Goal: Task Accomplishment & Management: Complete application form

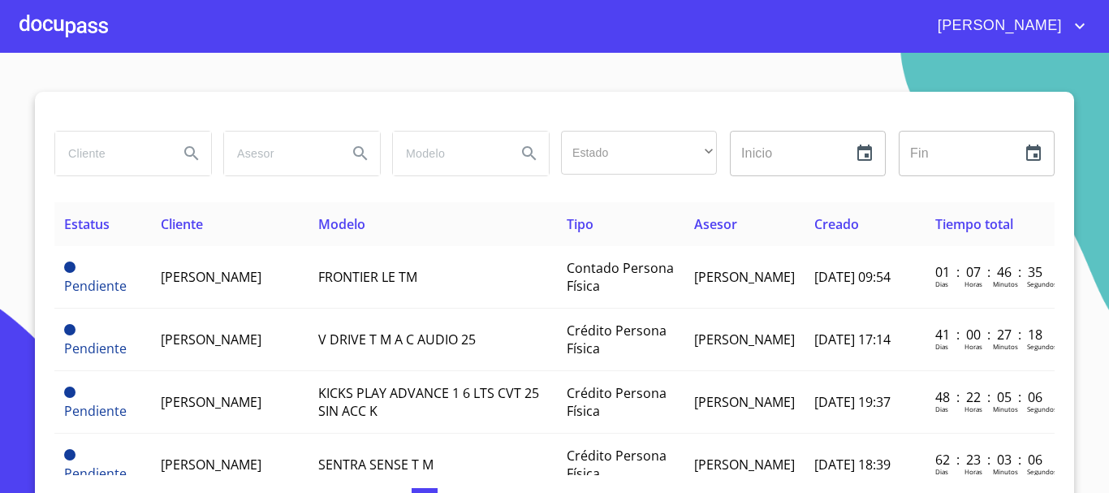
click at [83, 27] on div at bounding box center [63, 26] width 88 height 52
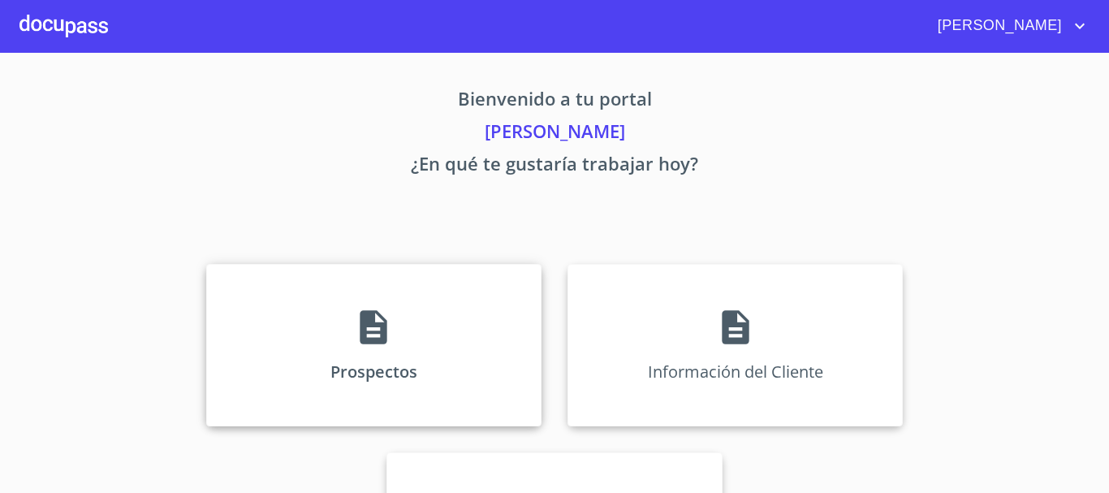
click at [412, 321] on div "Prospectos" at bounding box center [373, 345] width 335 height 162
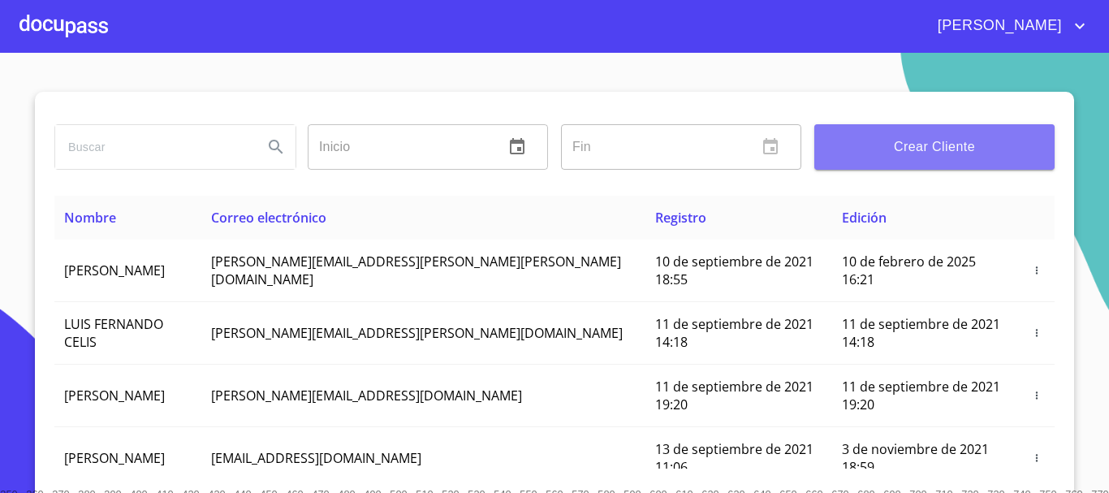
click at [935, 151] on span "Crear Cliente" at bounding box center [934, 147] width 214 height 23
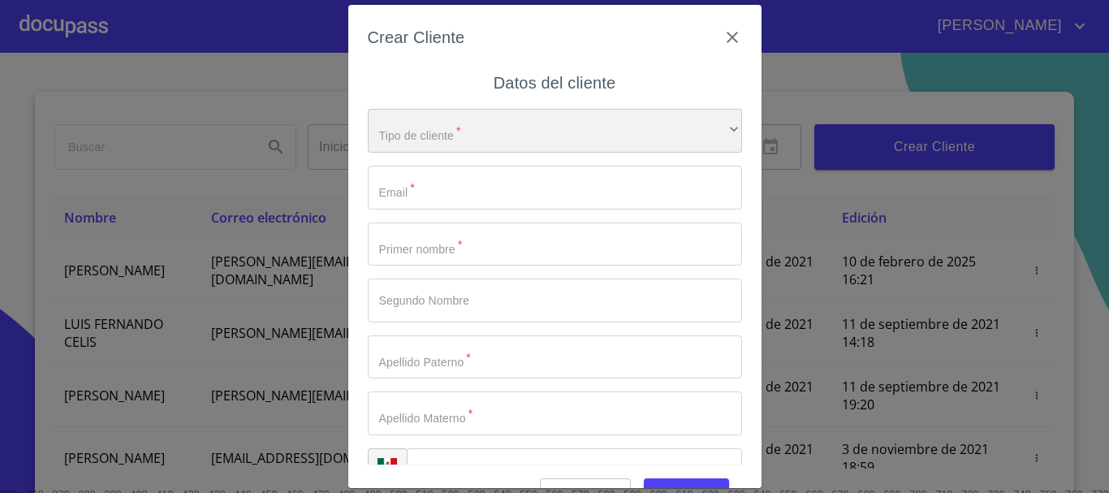
click at [463, 140] on div "​" at bounding box center [555, 131] width 374 height 44
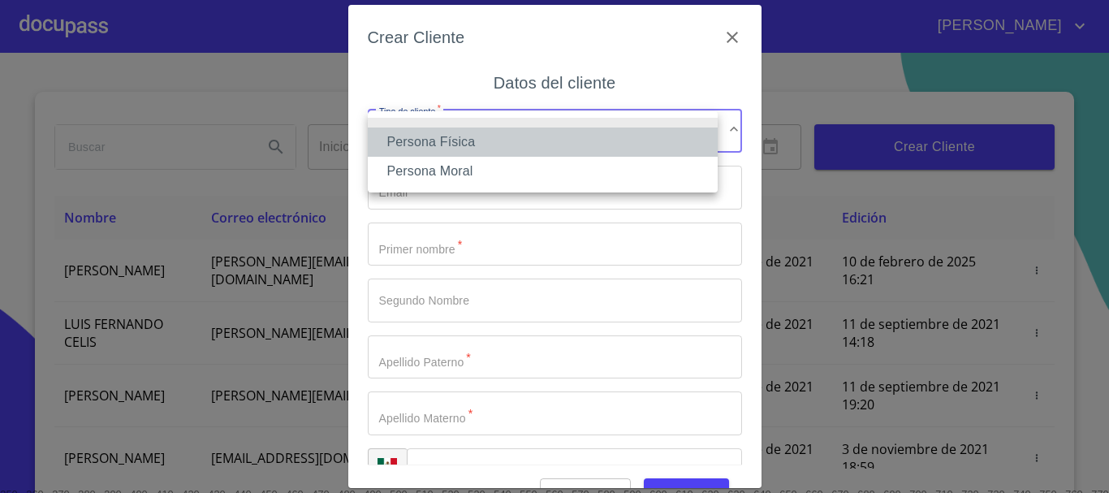
click at [459, 141] on li "Persona Física" at bounding box center [543, 141] width 350 height 29
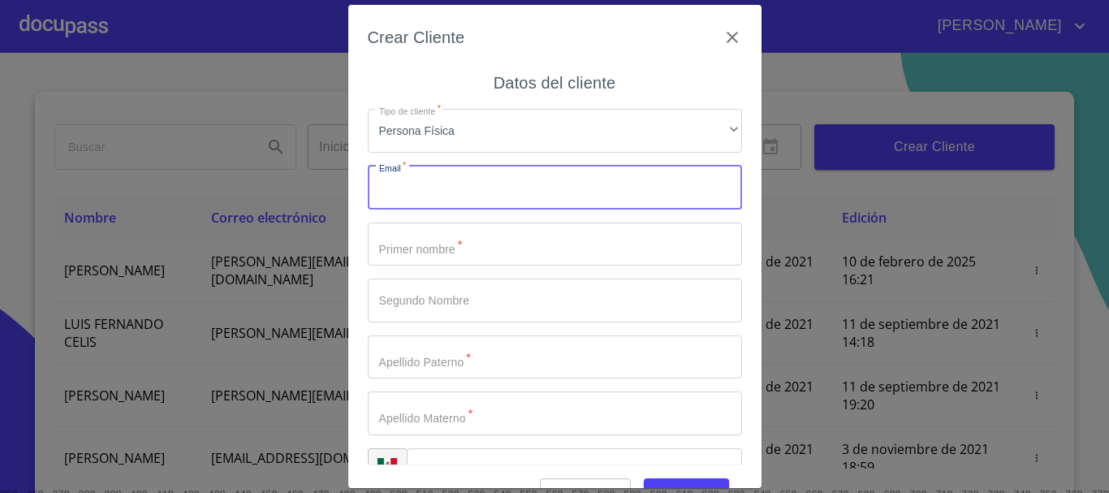
click at [416, 195] on input "Tipo de cliente   *" at bounding box center [555, 188] width 374 height 44
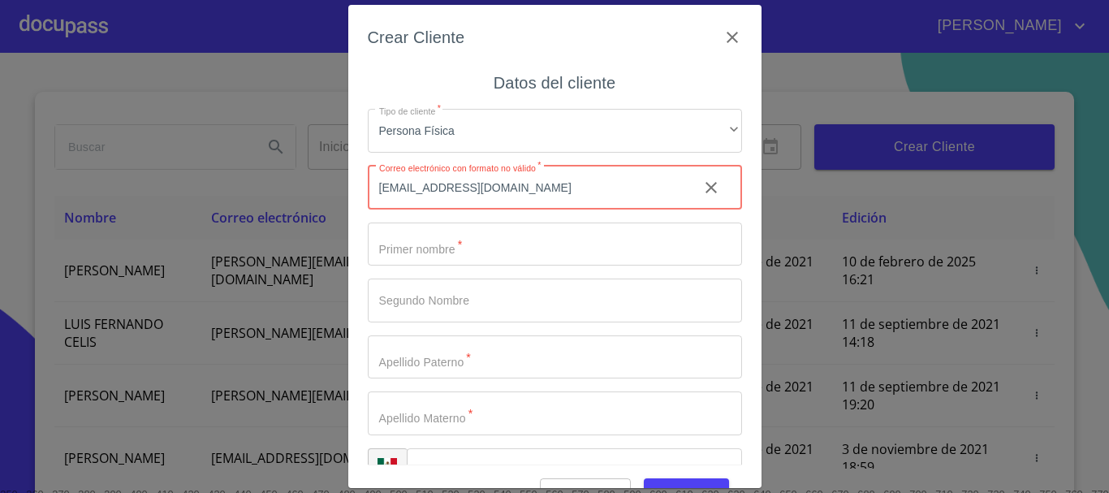
type input "[EMAIL_ADDRESS][DOMAIN_NAME]"
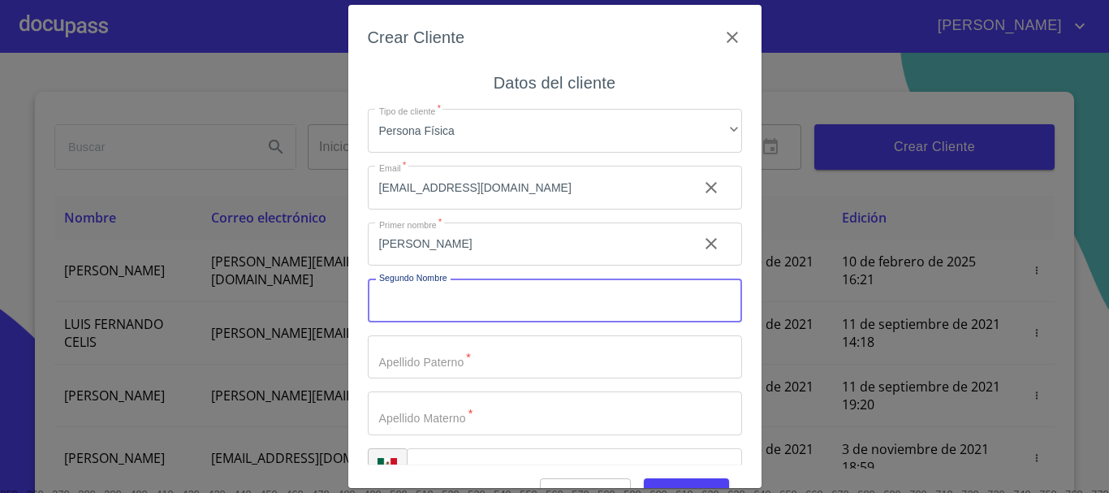
click at [433, 235] on input "[PERSON_NAME]" at bounding box center [526, 244] width 317 height 44
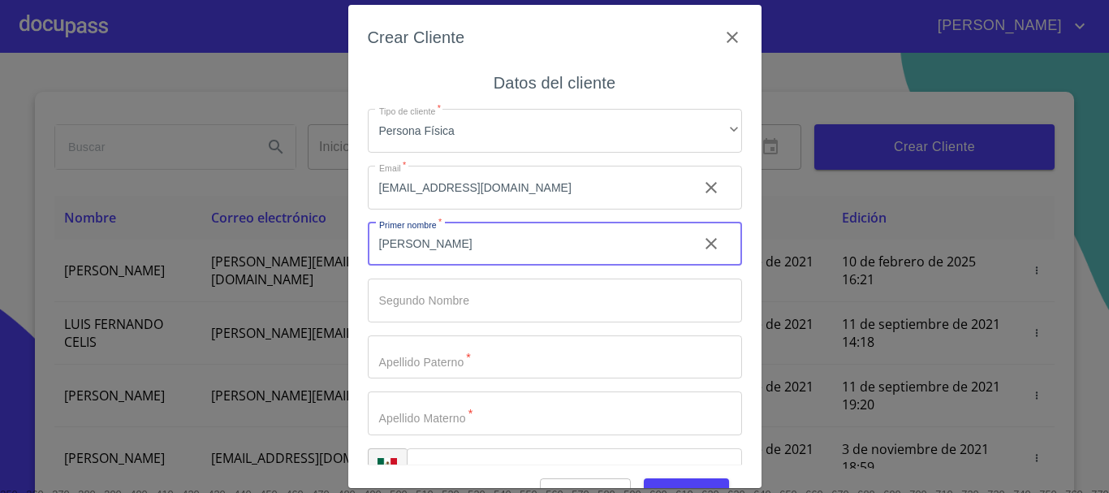
type input "[PERSON_NAME]"
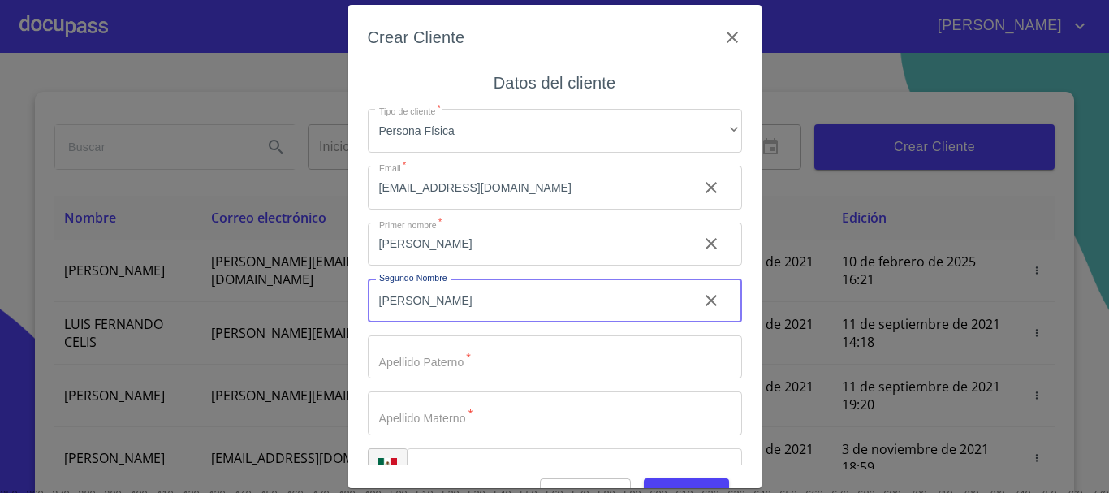
type input "[PERSON_NAME]"
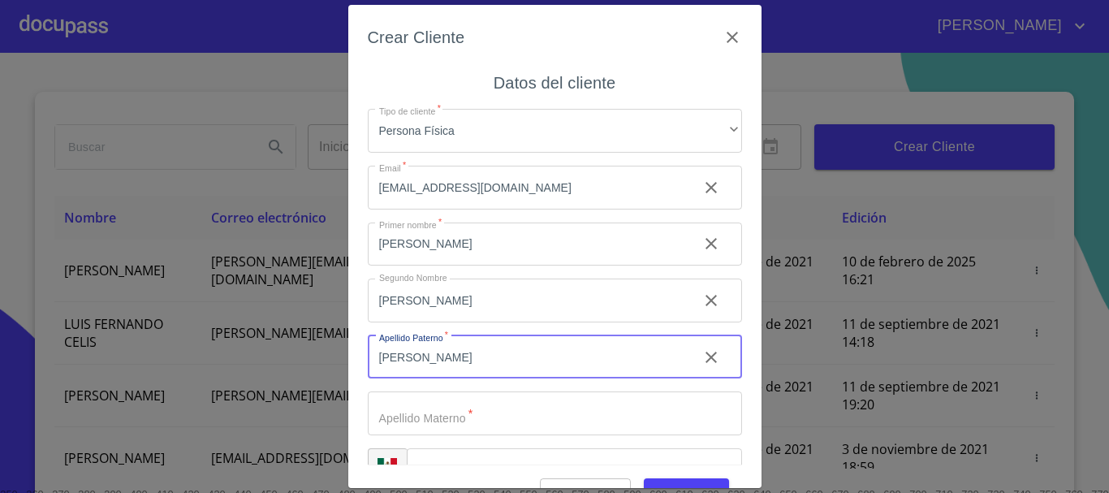
type input "[PERSON_NAME]"
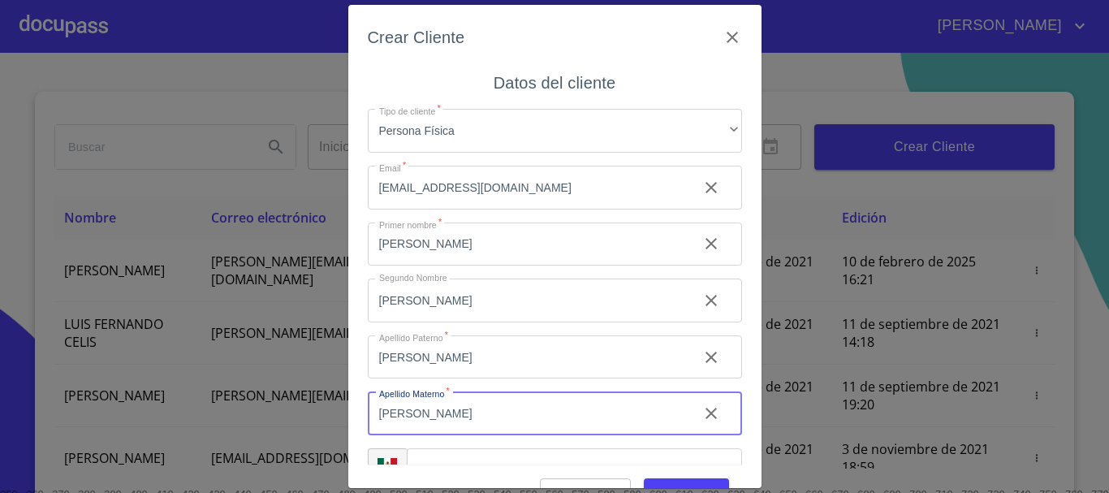
type input "[PERSON_NAME]"
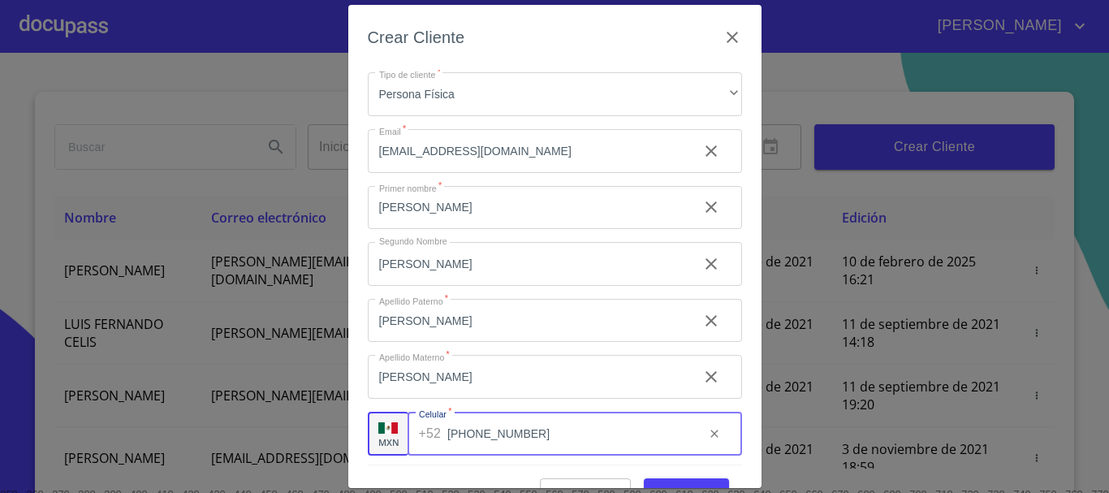
scroll to position [41, 0]
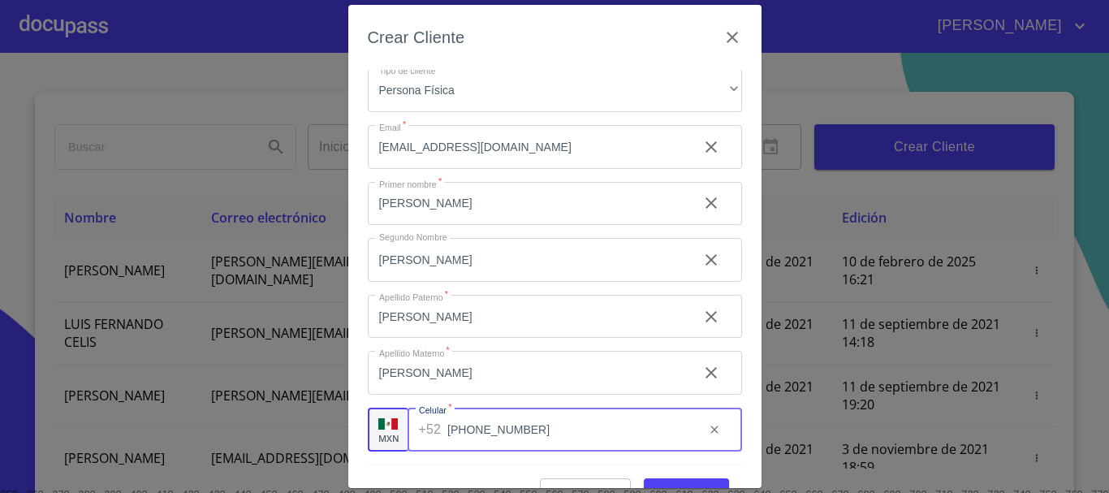
type input "[PHONE_NUMBER]"
click at [678, 478] on button "Guardar" at bounding box center [686, 493] width 85 height 30
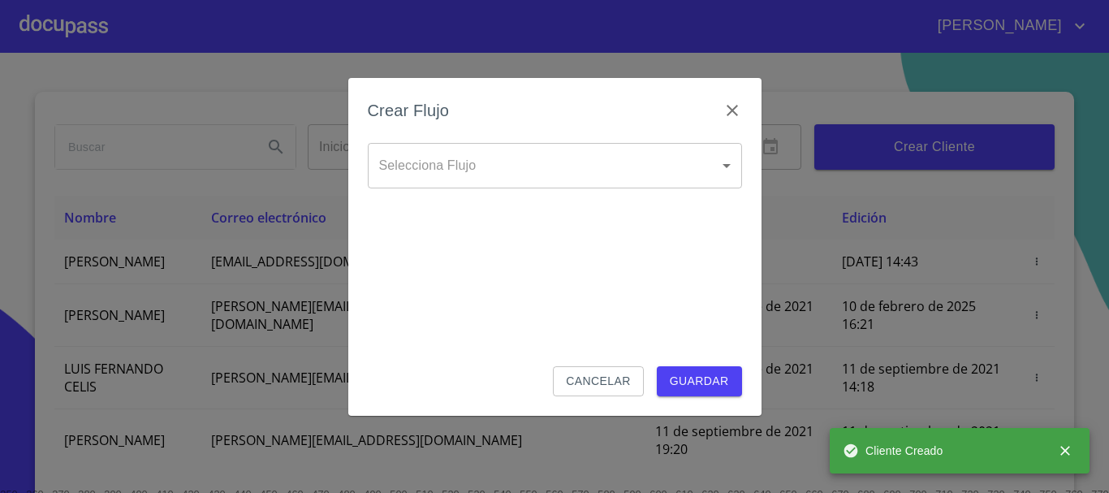
click at [507, 162] on body "[PERSON_NAME] ​ Fin ​ Crear Cliente Nombre Correo electrónico Registro Edición …" at bounding box center [554, 246] width 1109 height 493
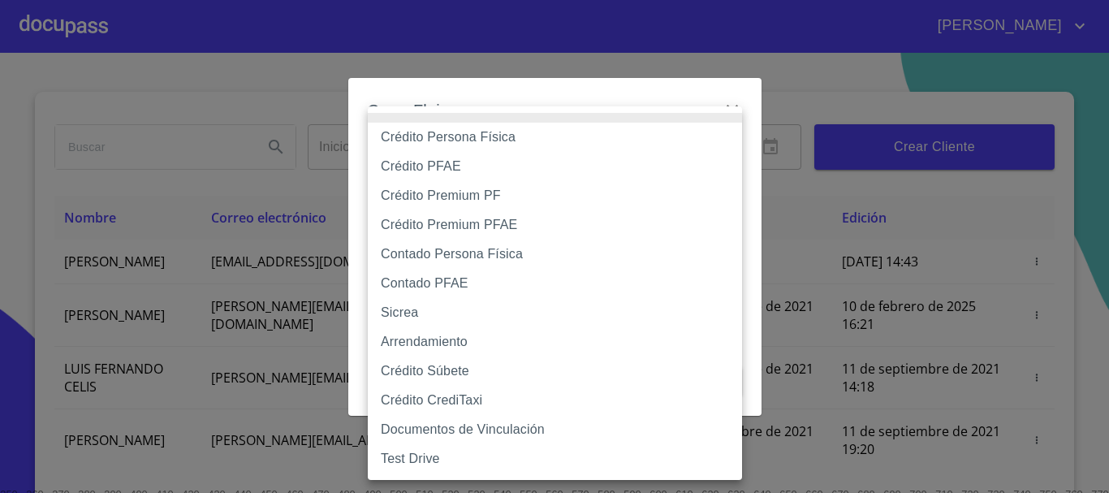
click at [484, 260] on li "Contado Persona Física" at bounding box center [555, 253] width 374 height 29
type input "60bf975b0d9865ccc2471536"
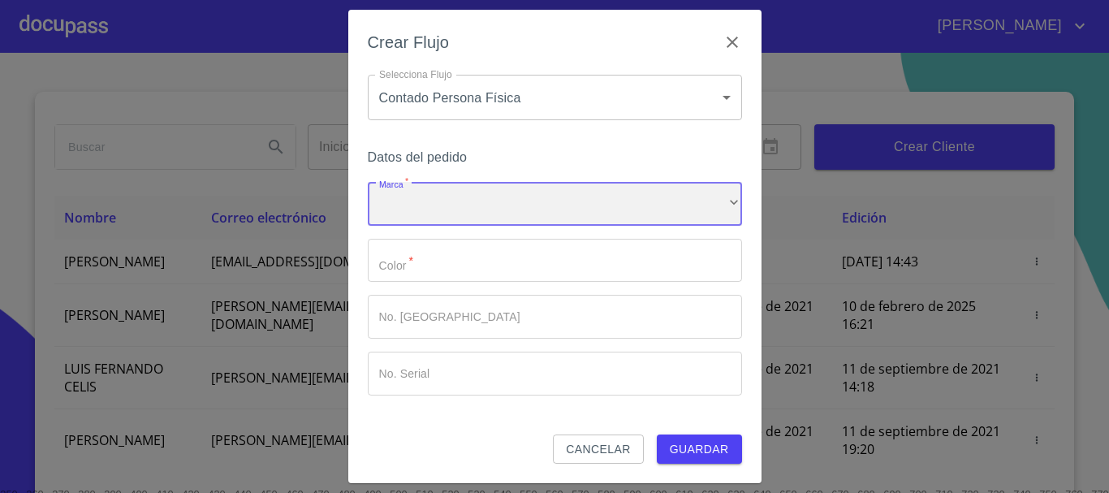
click at [453, 213] on div "​" at bounding box center [555, 204] width 374 height 44
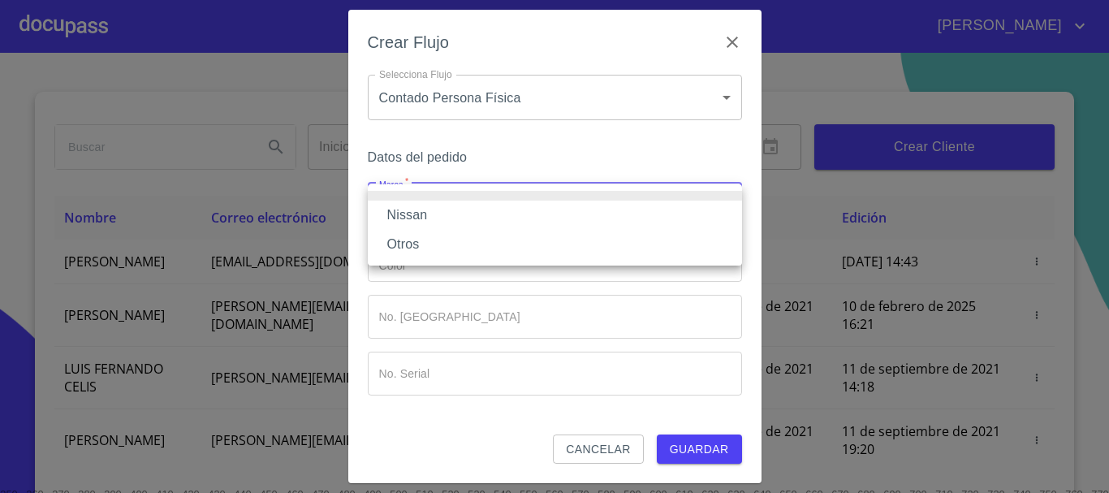
click at [442, 221] on li "Nissan" at bounding box center [555, 214] width 374 height 29
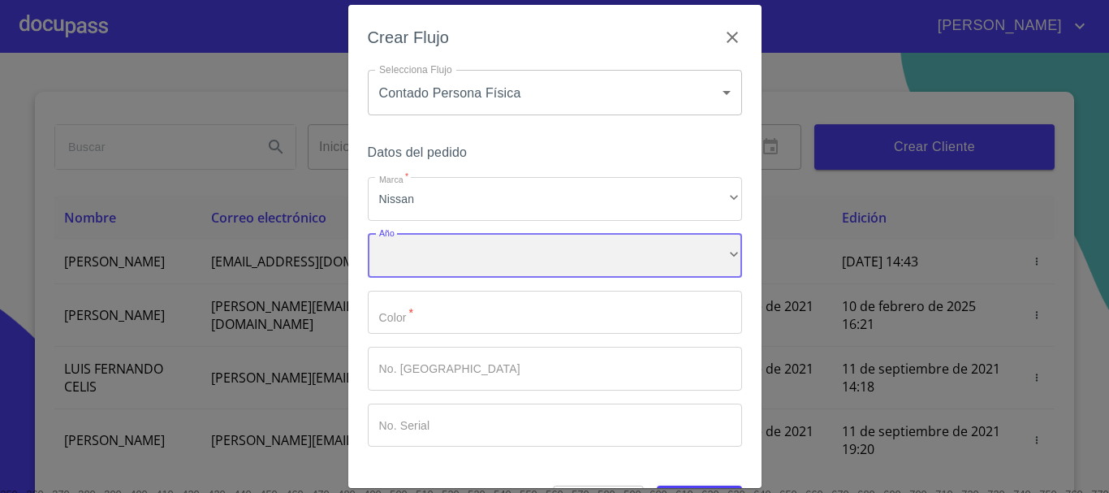
click at [419, 248] on div "​" at bounding box center [555, 256] width 374 height 44
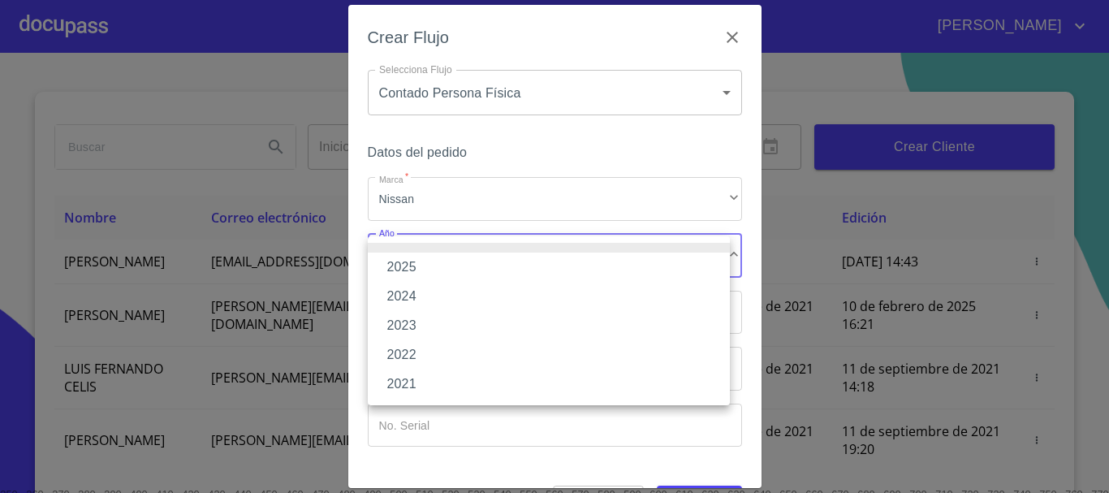
click at [423, 353] on li "2022" at bounding box center [549, 354] width 362 height 29
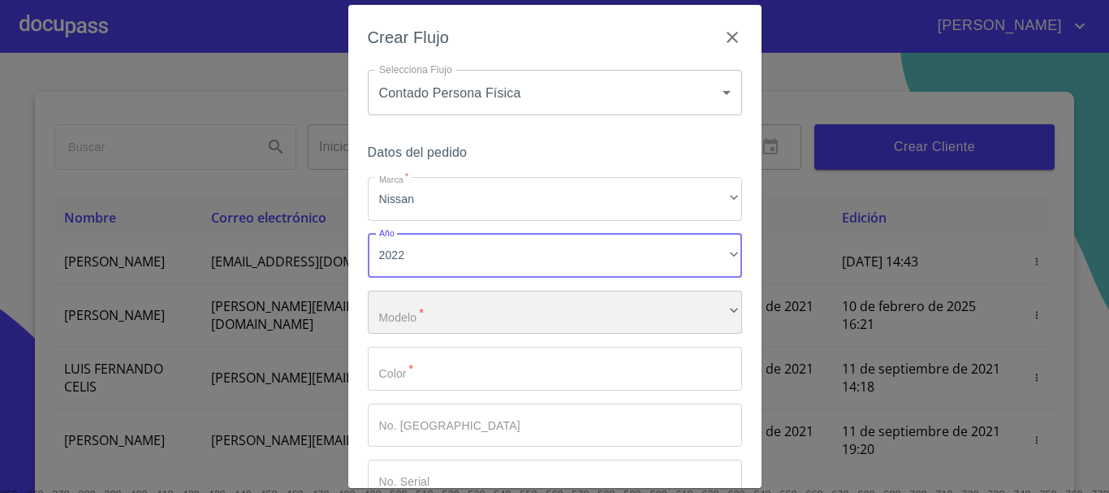
click at [446, 304] on div "​" at bounding box center [555, 313] width 374 height 44
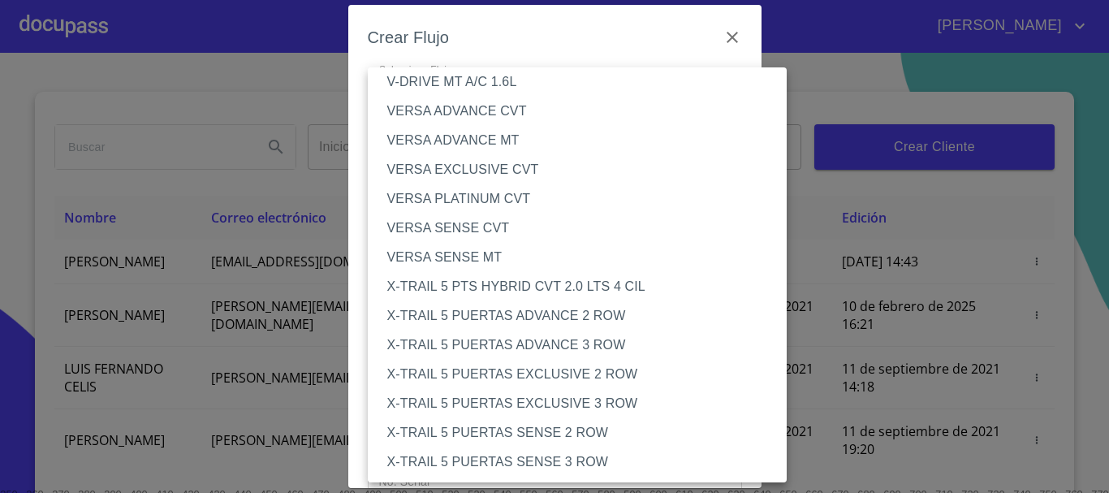
scroll to position [1478, 0]
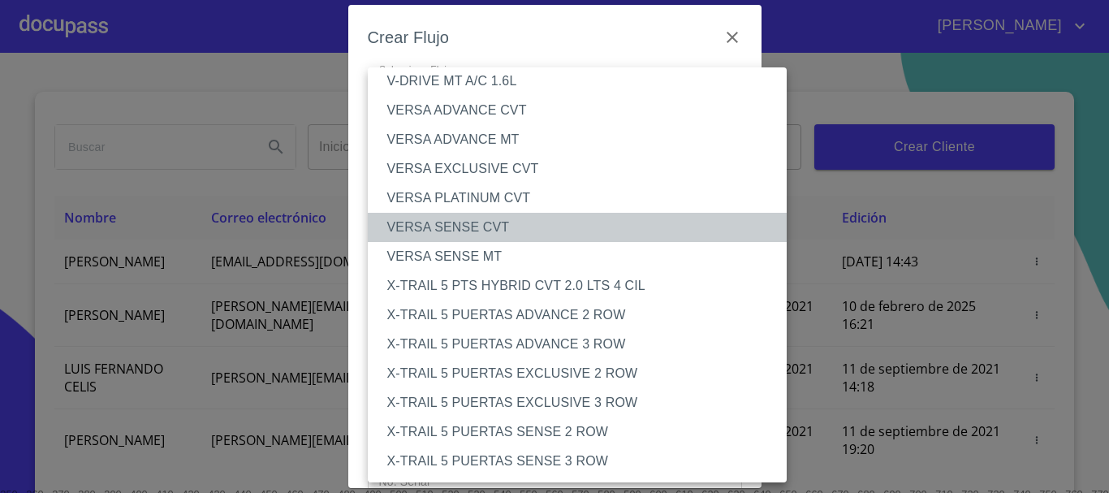
click at [481, 226] on li "VERSA SENSE CVT" at bounding box center [584, 227] width 432 height 29
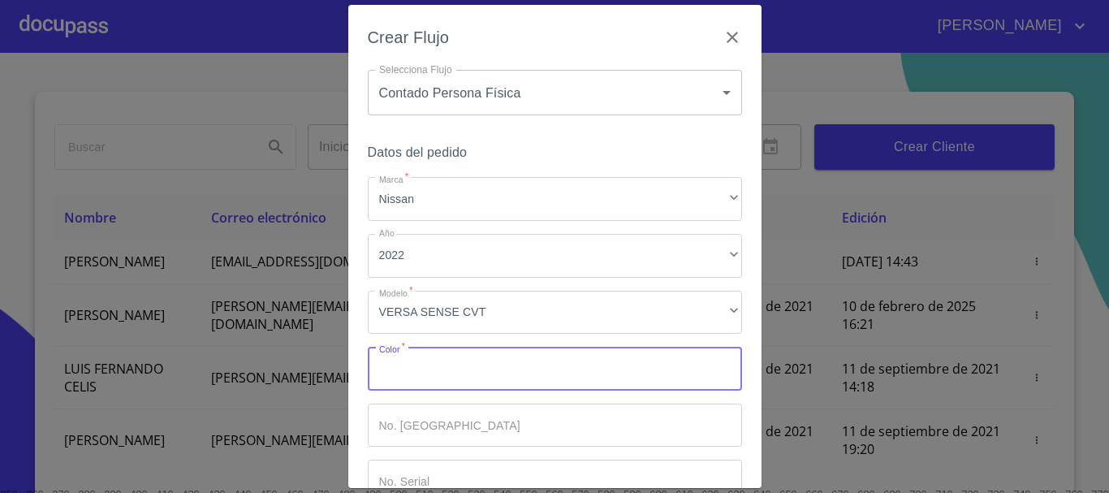
click at [458, 379] on input "Marca   *" at bounding box center [555, 369] width 374 height 44
type input "rojo"
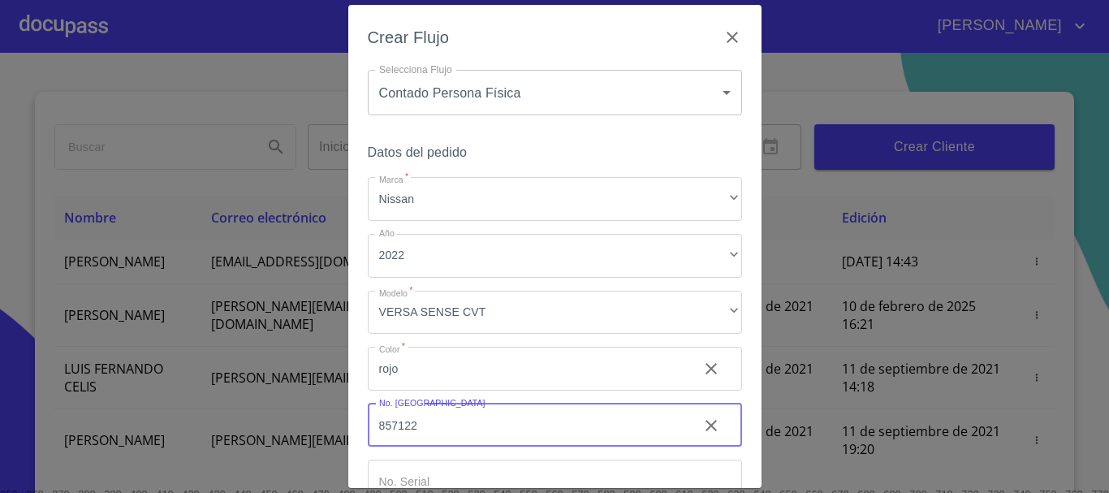
type input "857122"
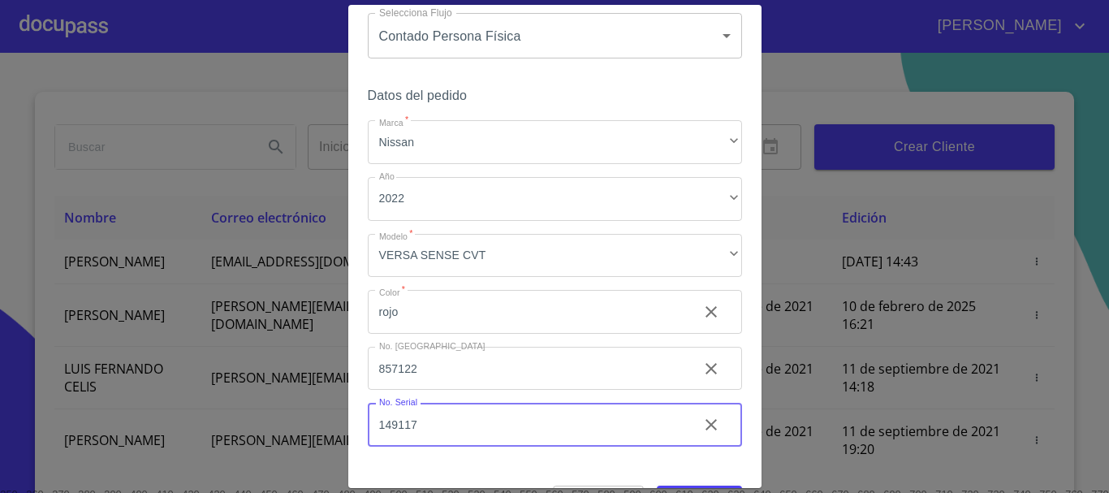
scroll to position [104, 0]
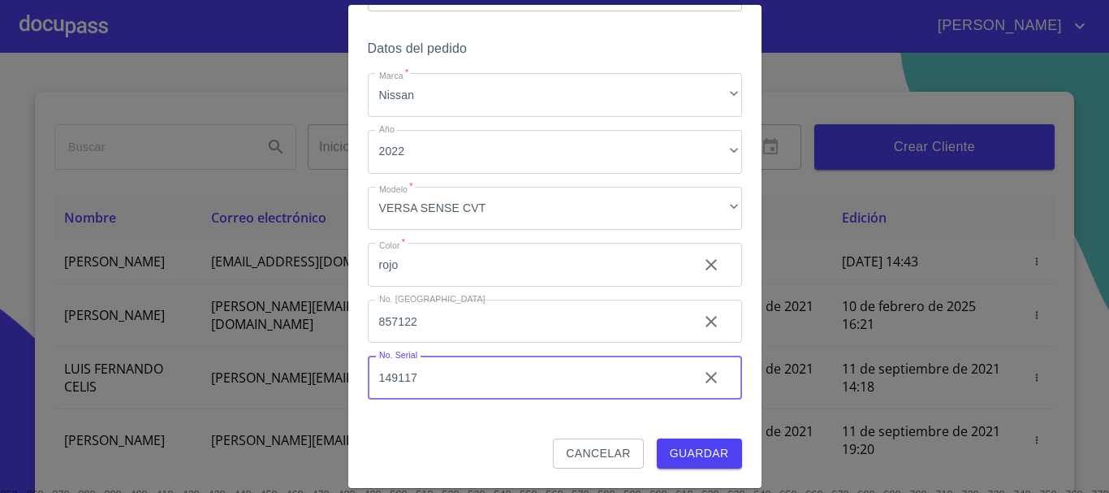
type input "149117"
click at [677, 460] on span "Guardar" at bounding box center [699, 453] width 59 height 20
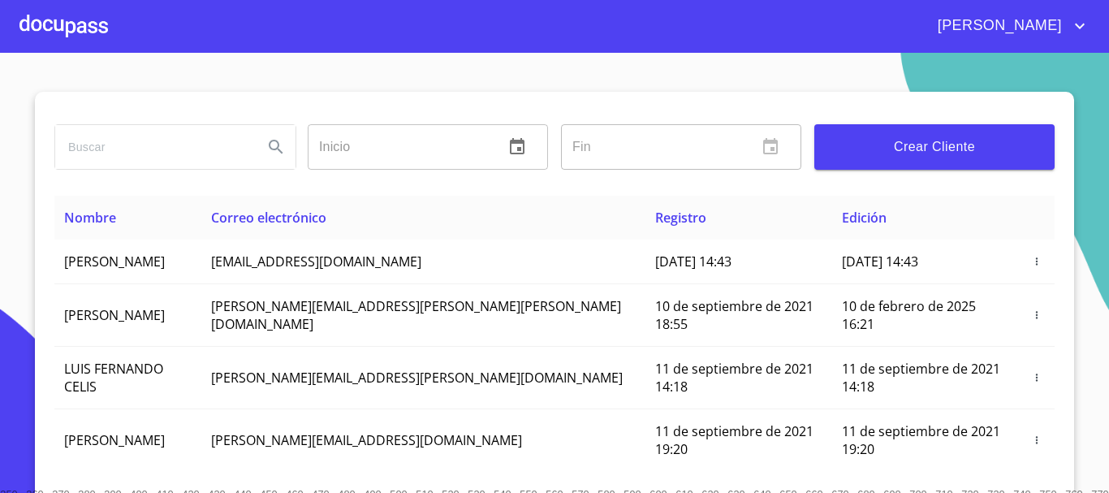
click at [89, 28] on div at bounding box center [63, 26] width 88 height 52
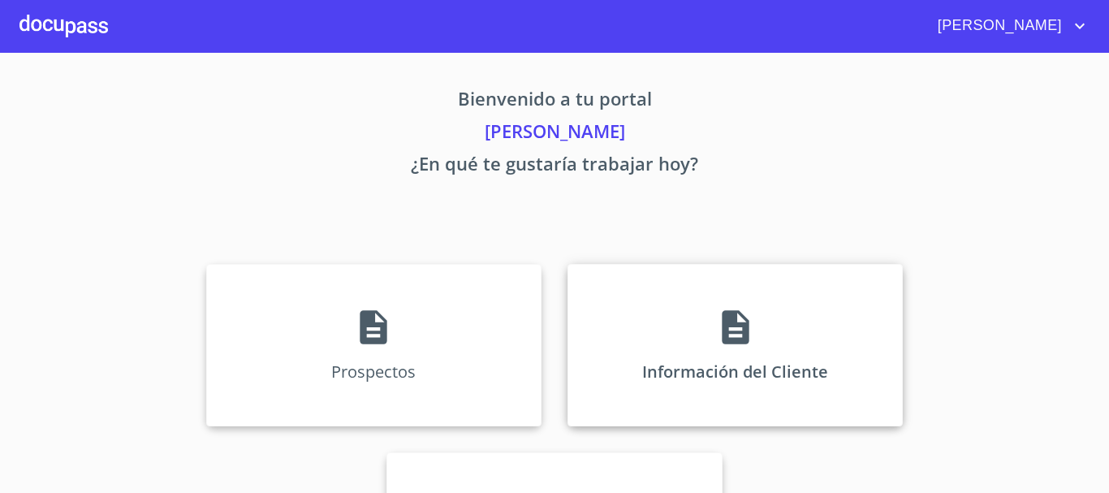
click at [752, 328] on div "Información del Cliente" at bounding box center [734, 345] width 335 height 162
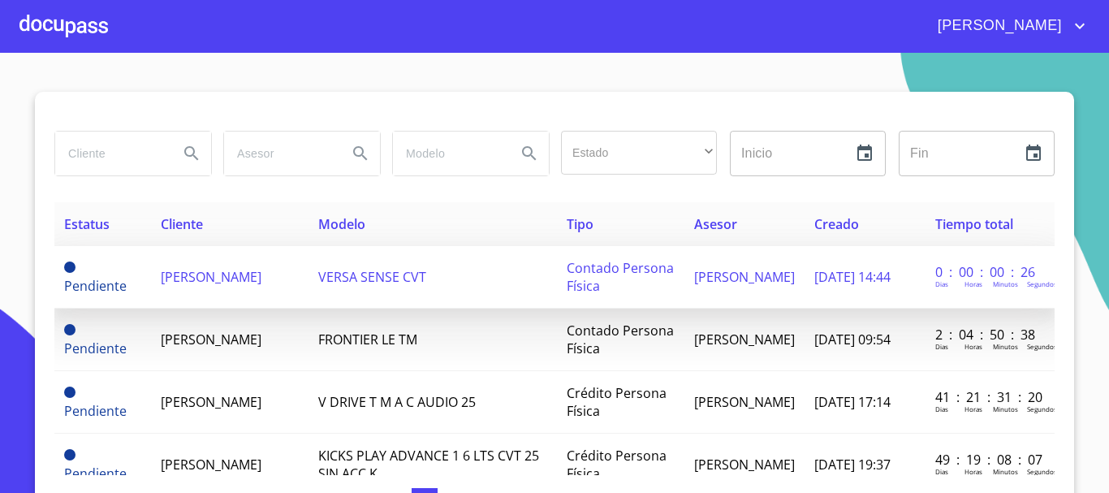
click at [236, 285] on td "[PERSON_NAME]" at bounding box center [229, 277] width 157 height 62
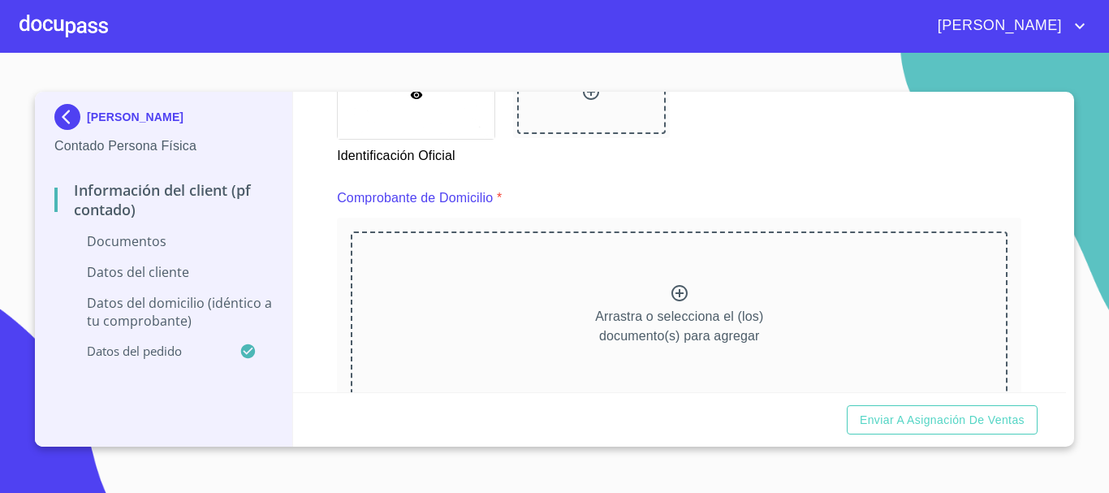
scroll to position [893, 0]
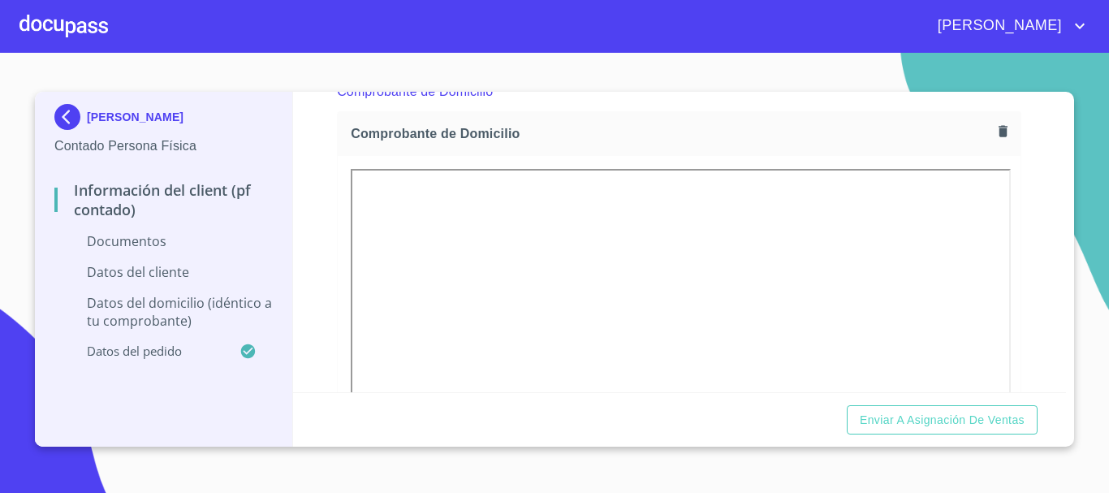
click at [334, 325] on div "Información del Client (PF contado) Documentos Documento de identificación.   *…" at bounding box center [679, 242] width 773 height 300
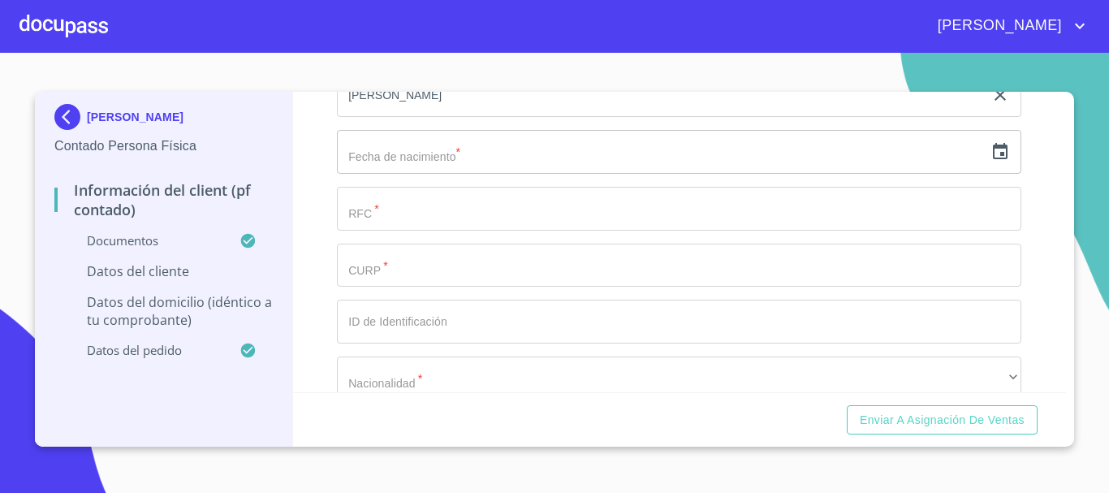
scroll to position [2759, 0]
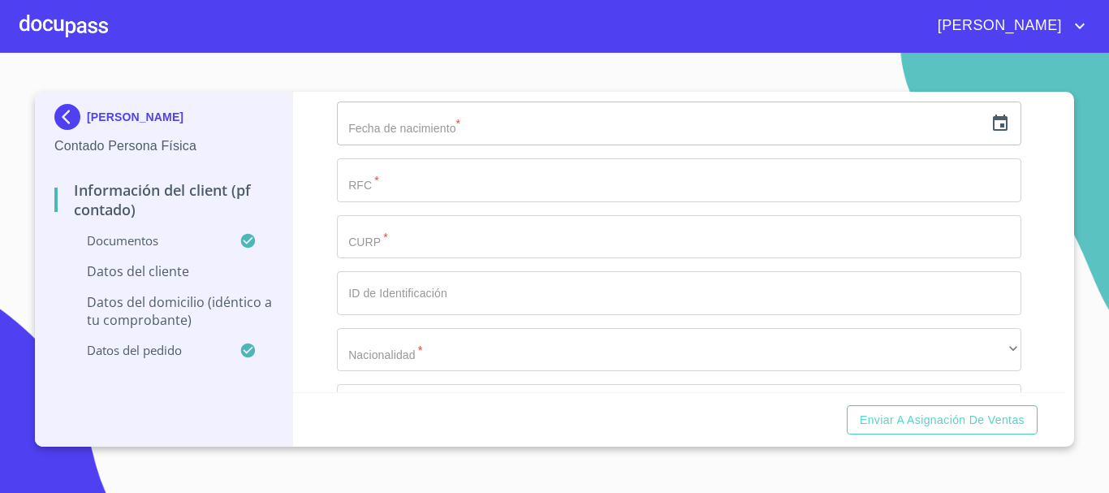
click at [434, 136] on input "text" at bounding box center [660, 123] width 647 height 44
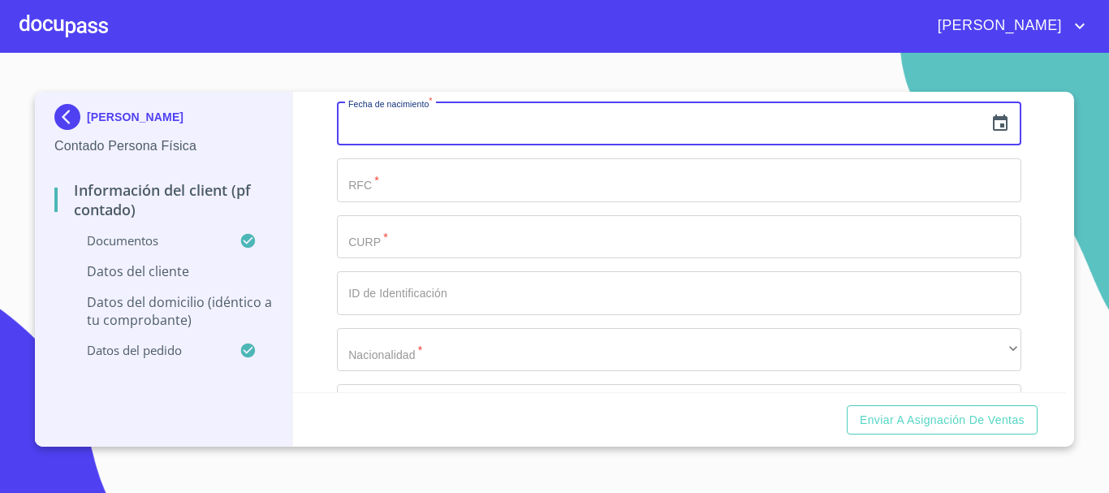
click at [995, 131] on icon "button" at bounding box center [1000, 122] width 15 height 16
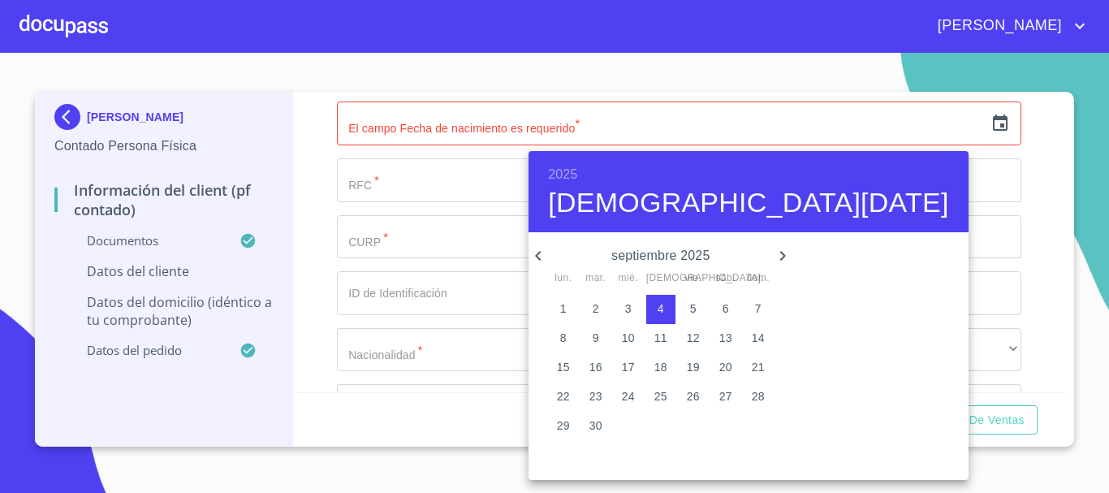
click at [573, 172] on h6 "2025" at bounding box center [562, 174] width 29 height 23
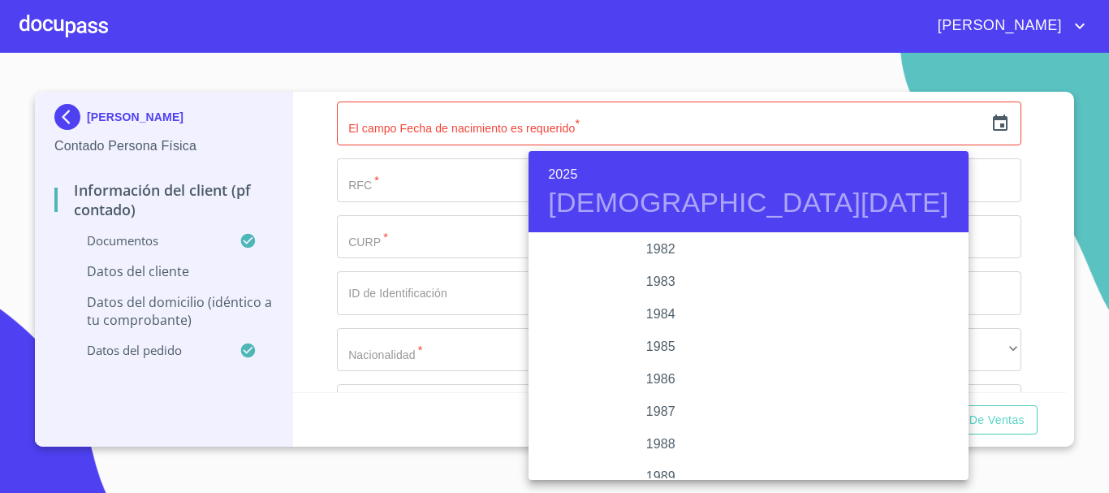
scroll to position [1850, 0]
click at [645, 277] on div "1983" at bounding box center [660, 283] width 264 height 32
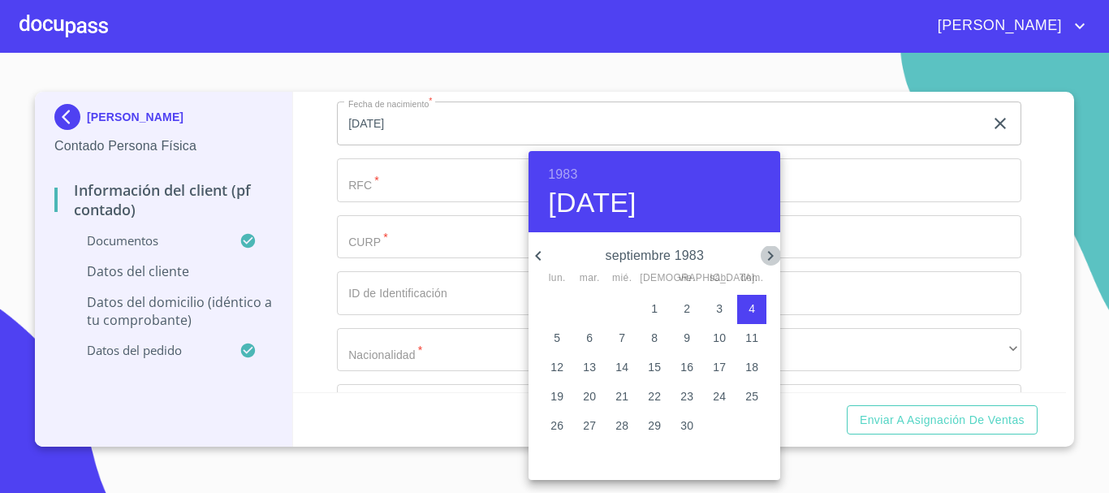
click at [767, 253] on icon "button" at bounding box center [769, 255] width 19 height 19
click at [558, 369] on p "10" at bounding box center [556, 367] width 13 height 16
click at [552, 454] on p "31" at bounding box center [556, 454] width 13 height 16
type input "31 de oct. de 1983"
click at [489, 211] on div at bounding box center [554, 246] width 1109 height 493
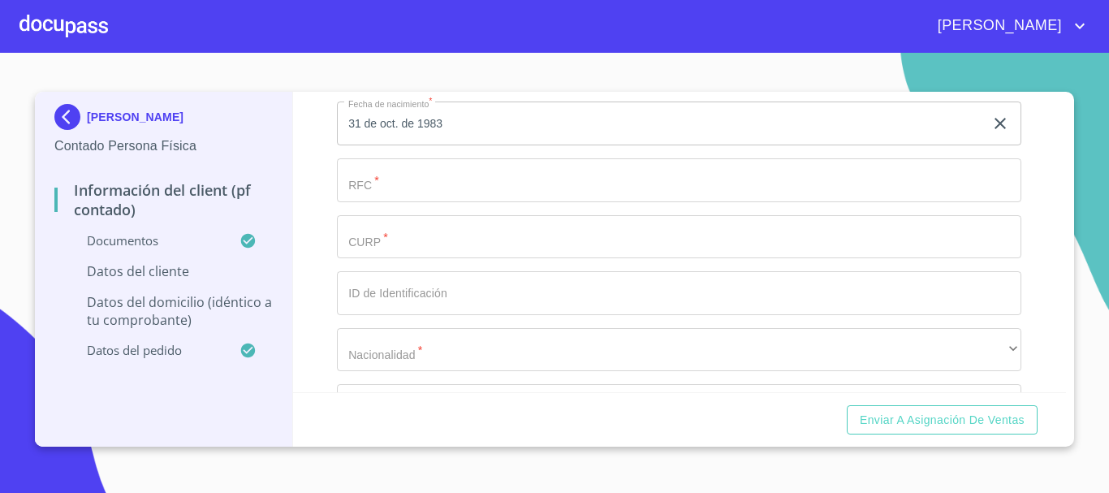
click at [425, 198] on input "Documento de identificación.   *" at bounding box center [679, 180] width 684 height 44
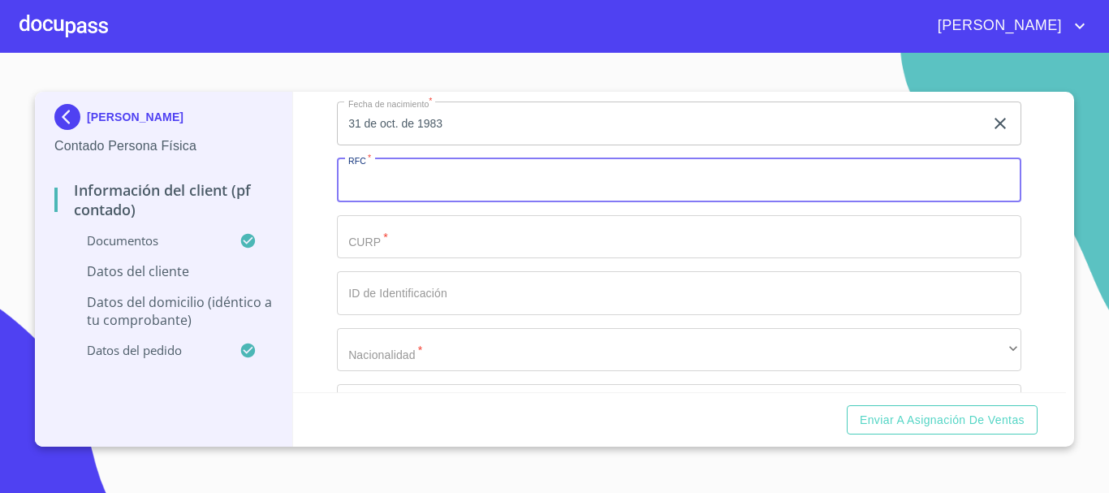
paste input "ROLM831031MJCMRN01"
drag, startPoint x: 505, startPoint y: 205, endPoint x: 446, endPoint y: 205, distance: 58.4
click at [446, 202] on input "ROLM831031MJCMRN01" at bounding box center [660, 180] width 647 height 44
click at [373, 201] on input "ROLM831031" at bounding box center [660, 180] width 647 height 44
type input "ROLM831031"
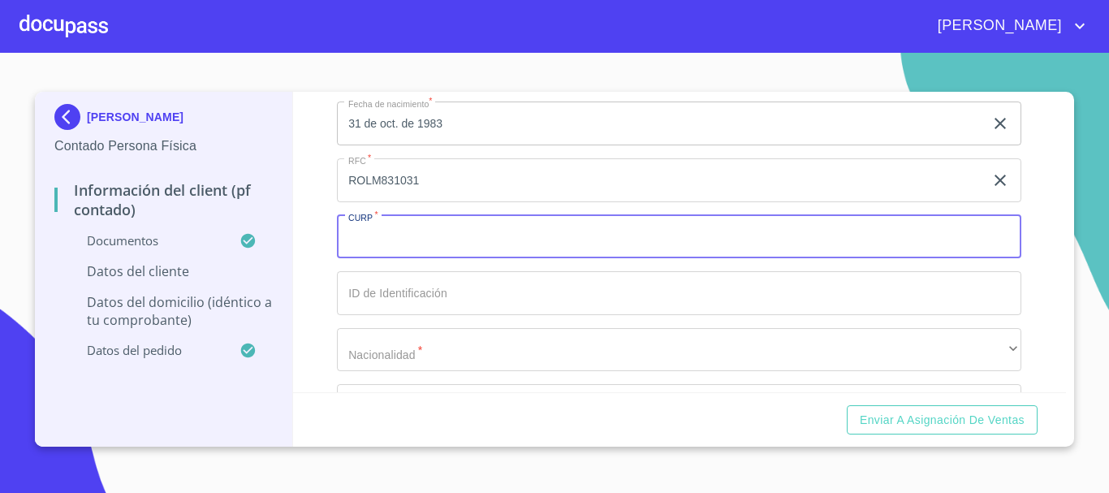
click at [387, 259] on input "Documento de identificación.   *" at bounding box center [679, 237] width 684 height 44
paste input "ROLM831031MJCMRN01"
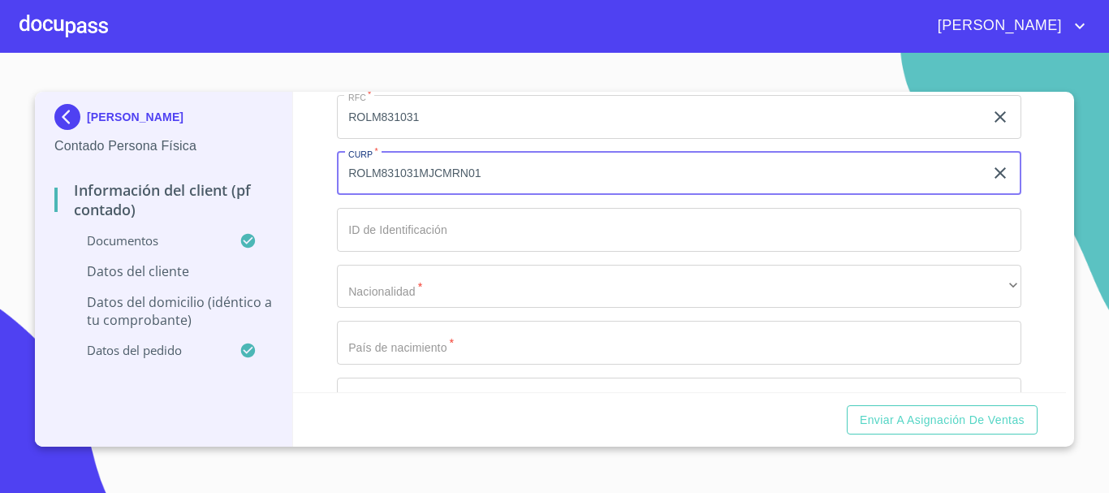
scroll to position [2922, 0]
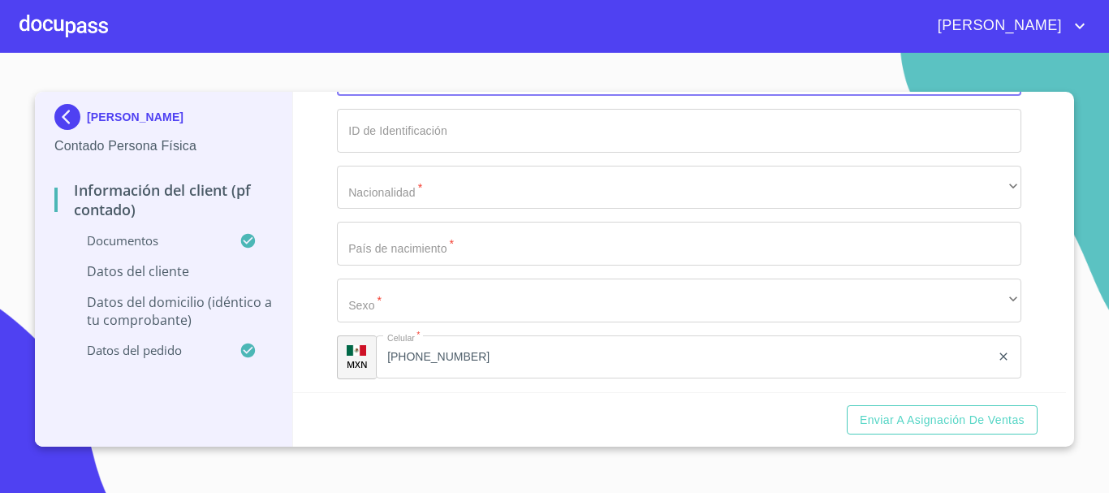
click at [374, 97] on input "ROLM831031MJCMRN01" at bounding box center [660, 75] width 647 height 44
type input "ROLM831031MJCMRN01"
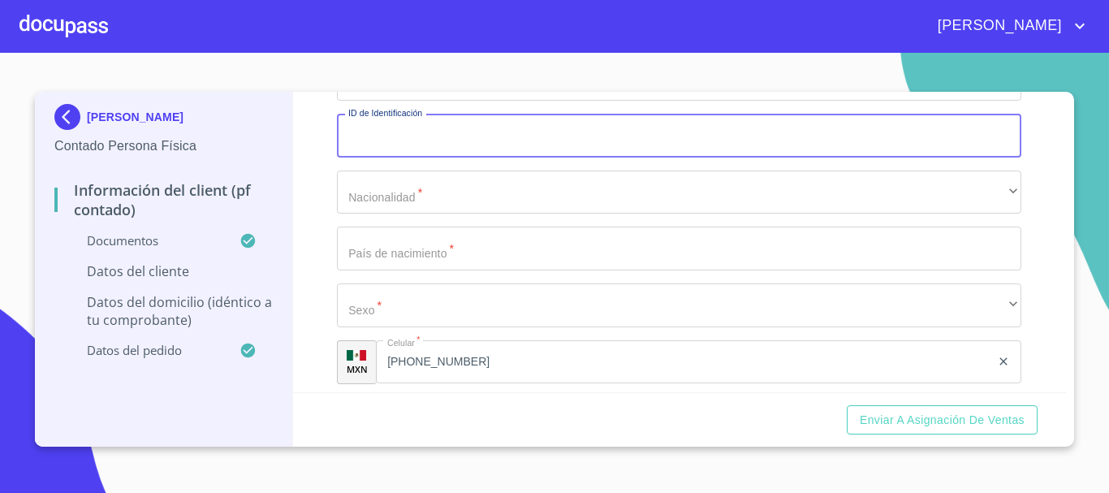
click at [407, 157] on input "Documento de identificación.   *" at bounding box center [679, 136] width 684 height 44
type input "2622071061097"
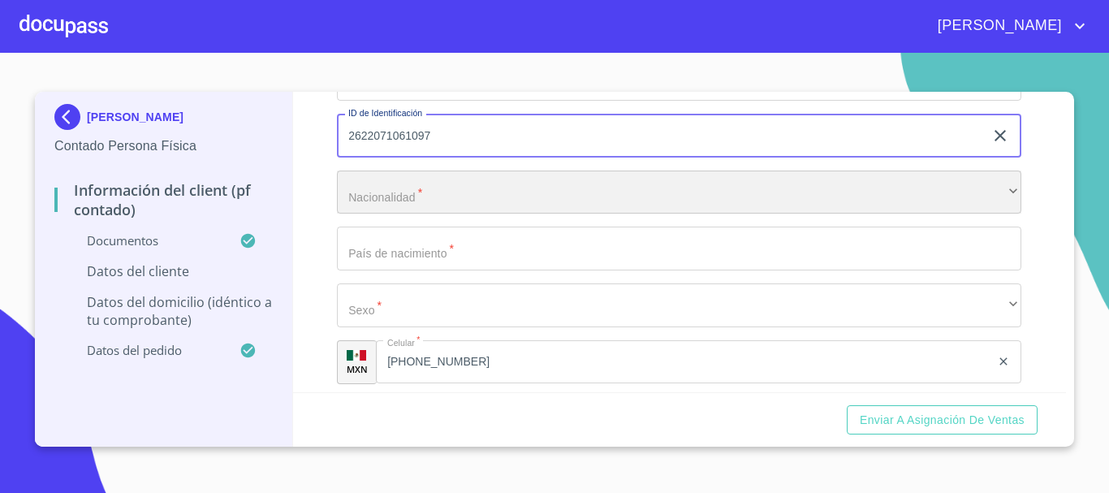
click at [457, 198] on div "​" at bounding box center [679, 192] width 684 height 44
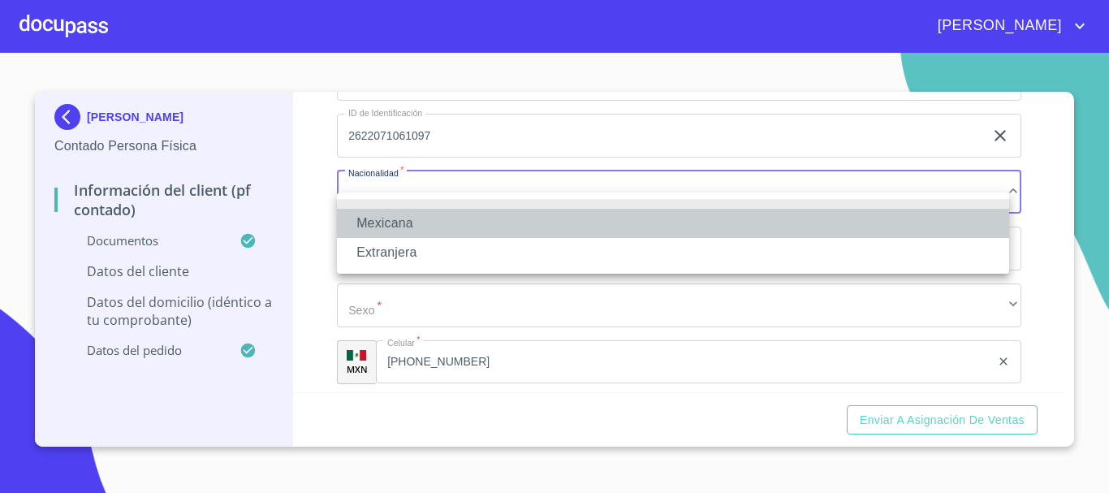
click at [421, 222] on li "Mexicana" at bounding box center [673, 223] width 672 height 29
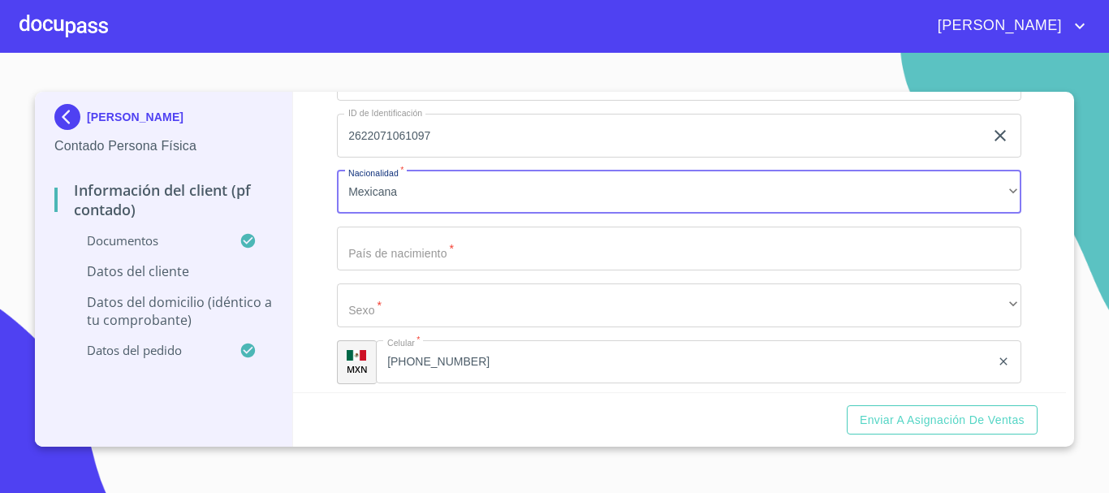
click at [393, 270] on input "Documento de identificación.   *" at bounding box center [679, 248] width 684 height 44
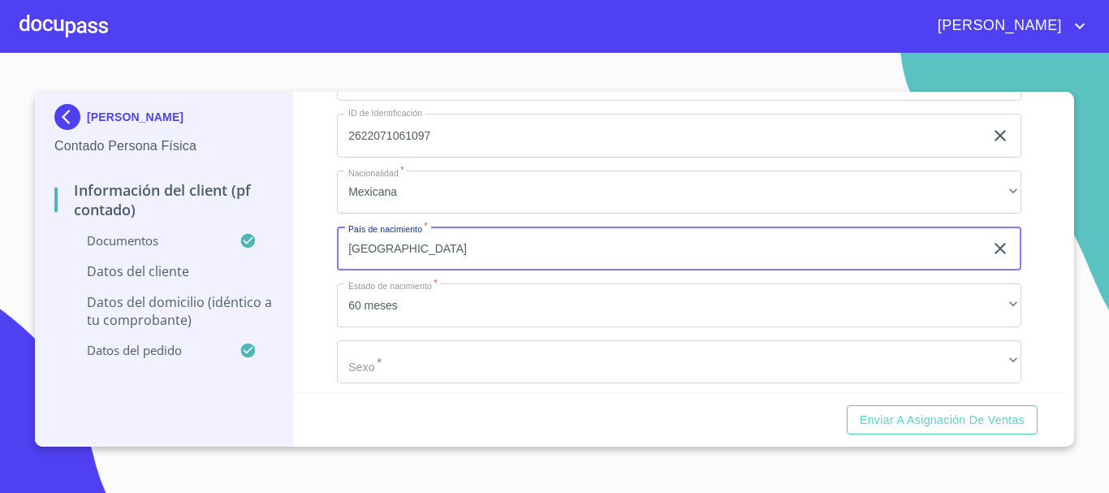
type input "[GEOGRAPHIC_DATA]"
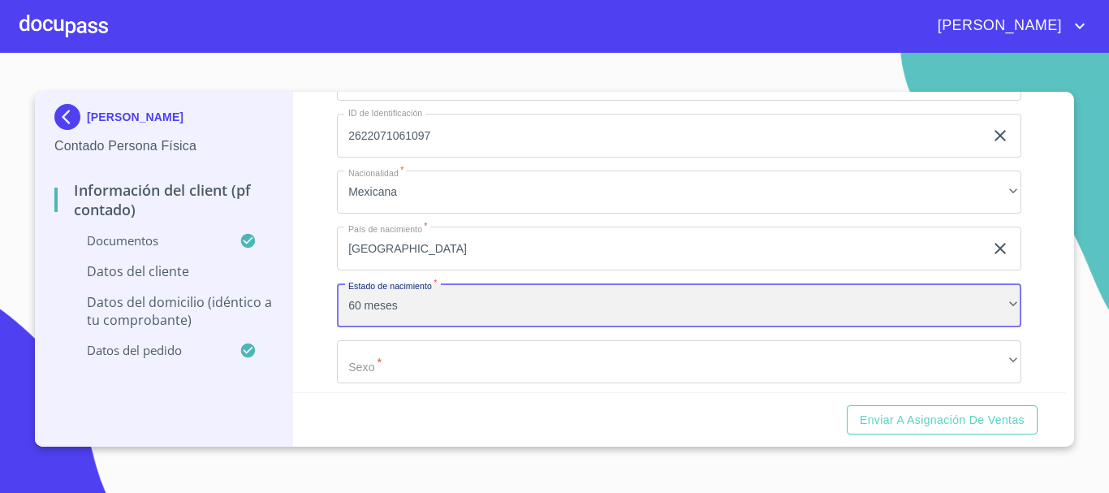
click at [371, 327] on div "60 meses" at bounding box center [679, 305] width 684 height 44
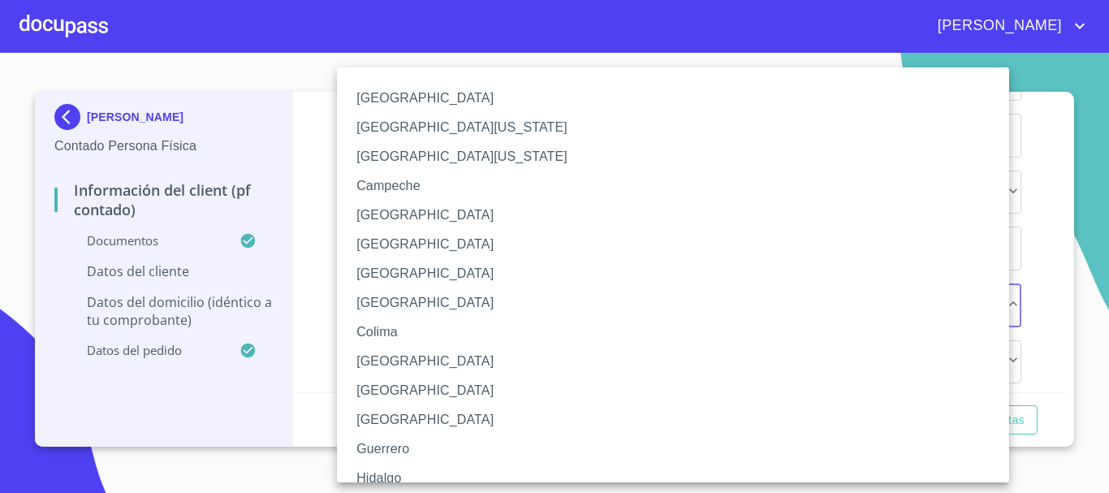
scroll to position [233, 0]
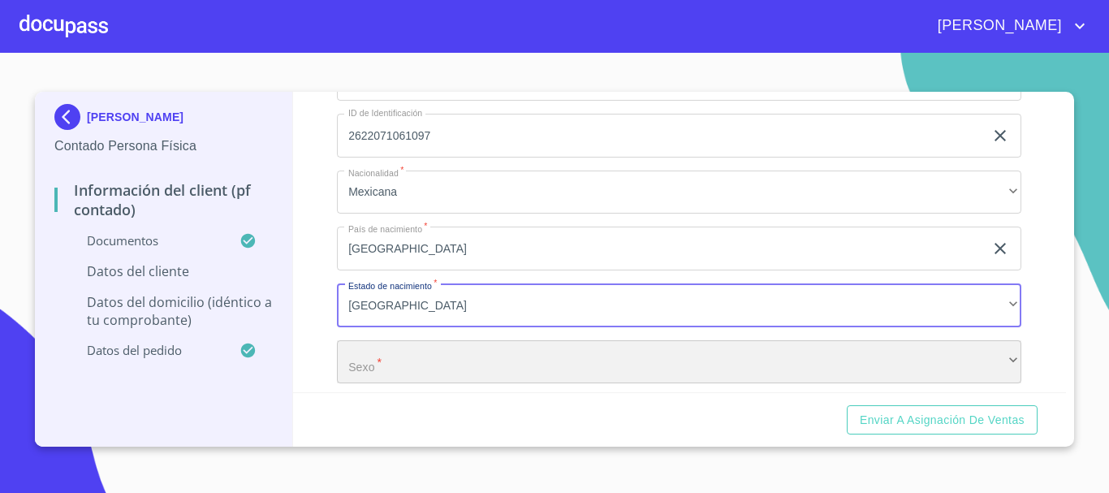
click at [392, 381] on div "​" at bounding box center [679, 362] width 684 height 44
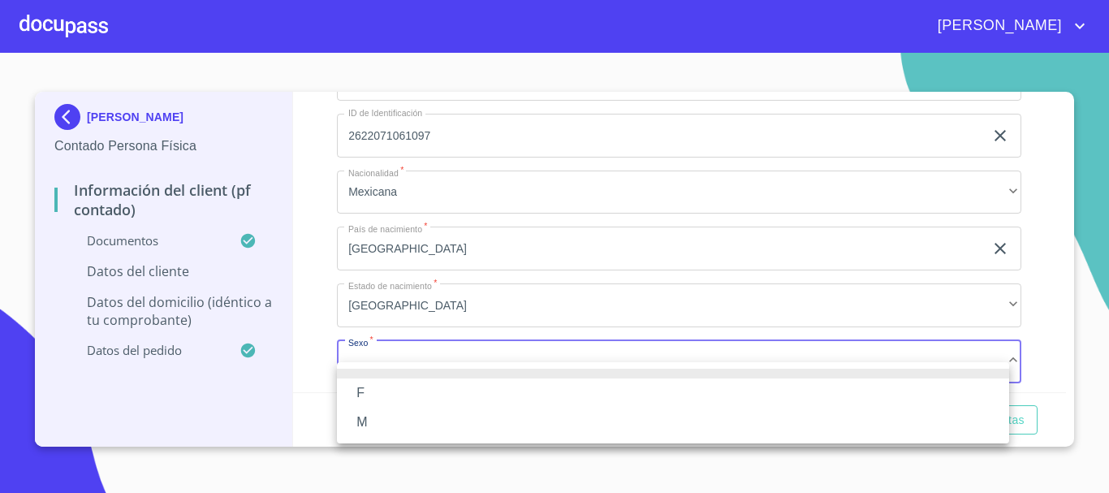
click at [390, 395] on li "F" at bounding box center [673, 392] width 672 height 29
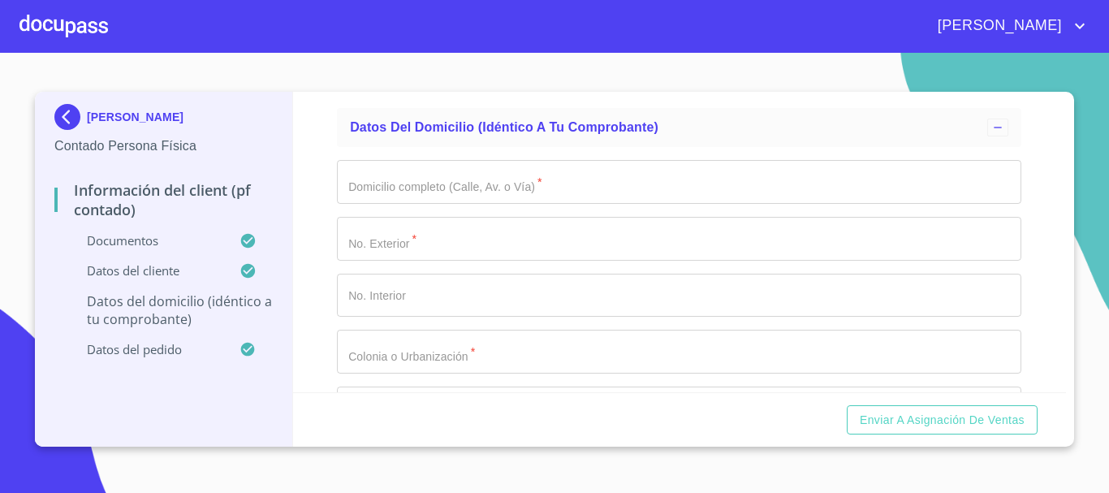
scroll to position [3334, 0]
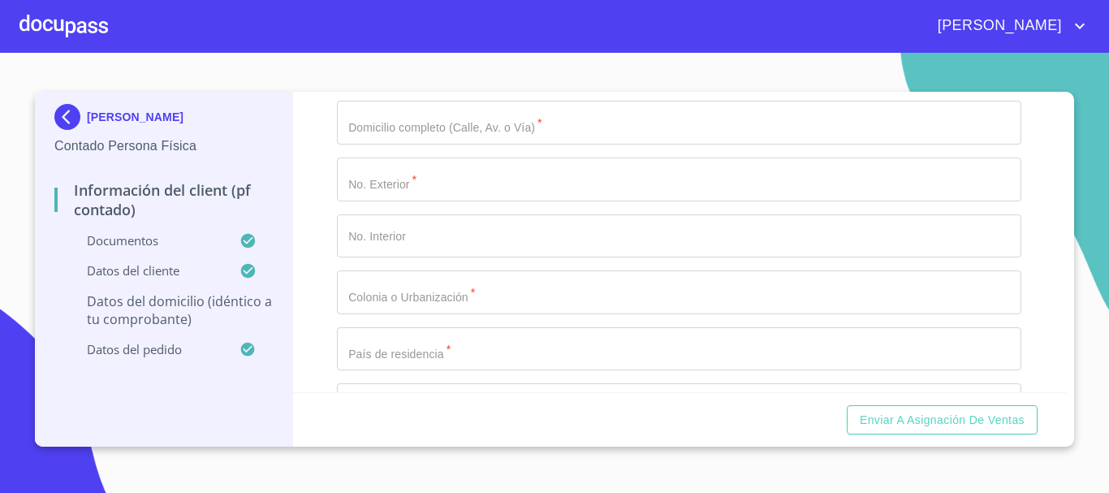
click at [417, 144] on input "Documento de identificación.   *" at bounding box center [679, 123] width 684 height 44
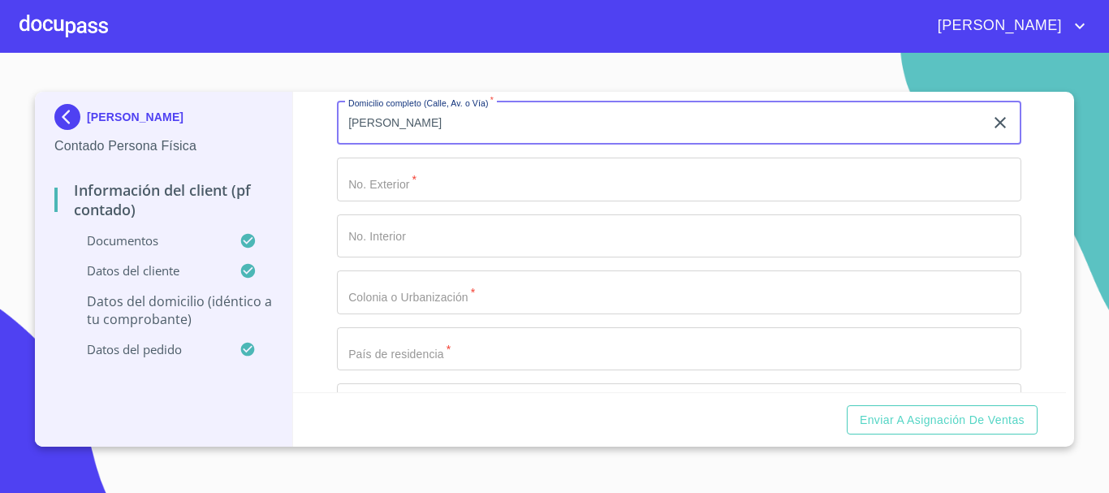
type input "[PERSON_NAME]"
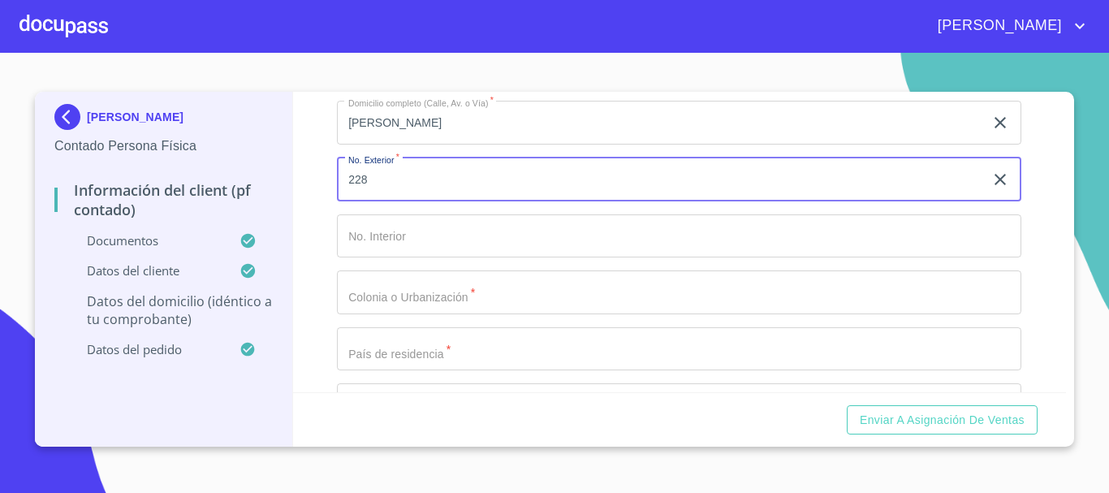
type input "228"
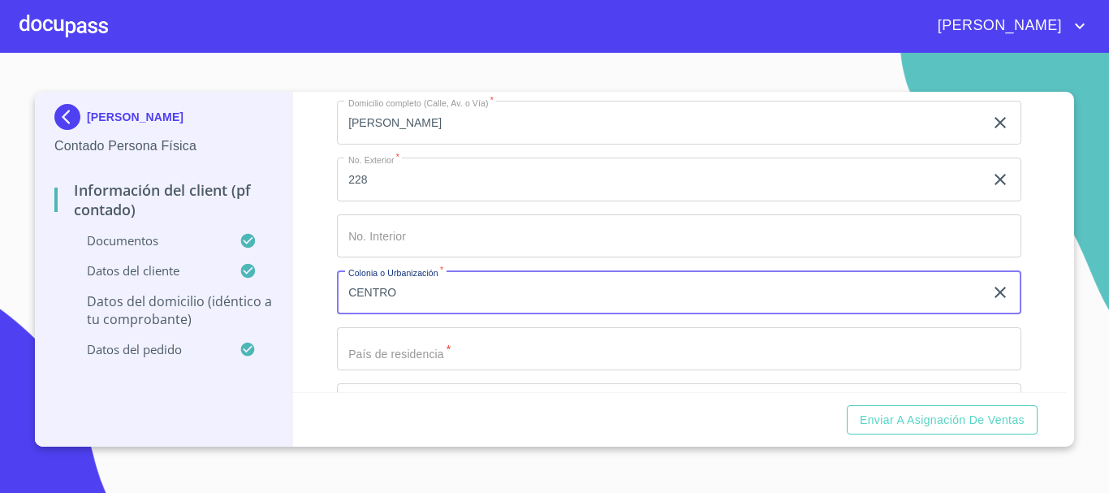
type input "CENTRO"
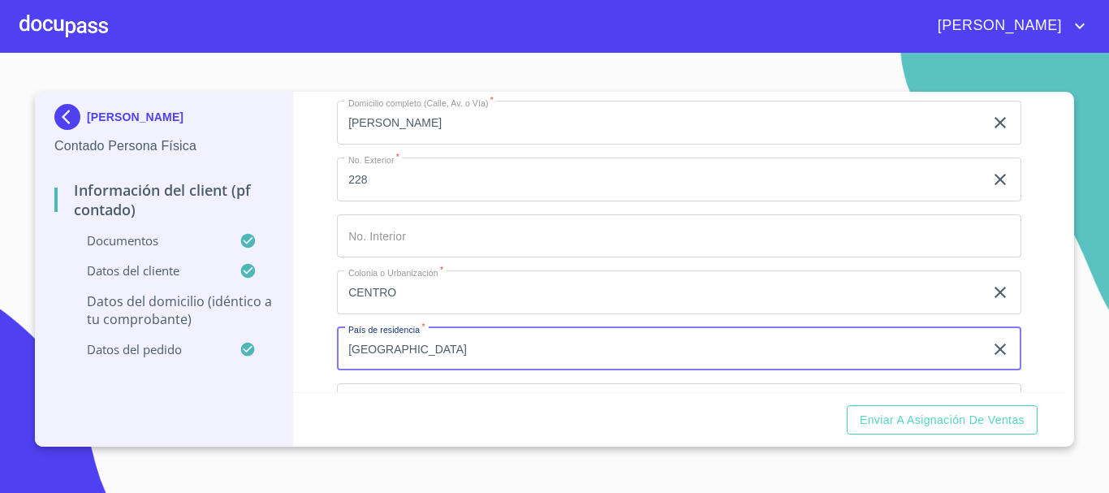
type input "[GEOGRAPHIC_DATA]"
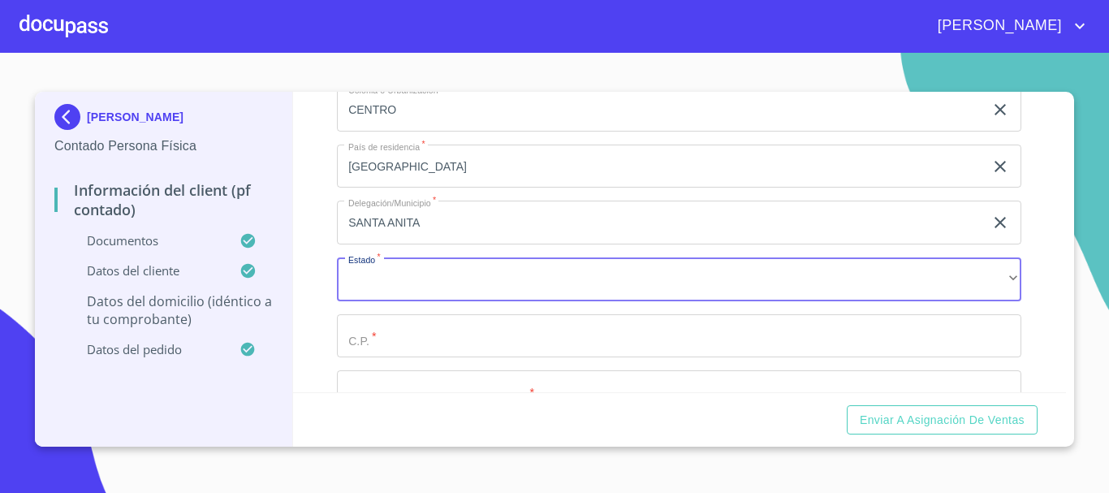
click at [470, 244] on input "SANTA ANITA" at bounding box center [660, 222] width 647 height 44
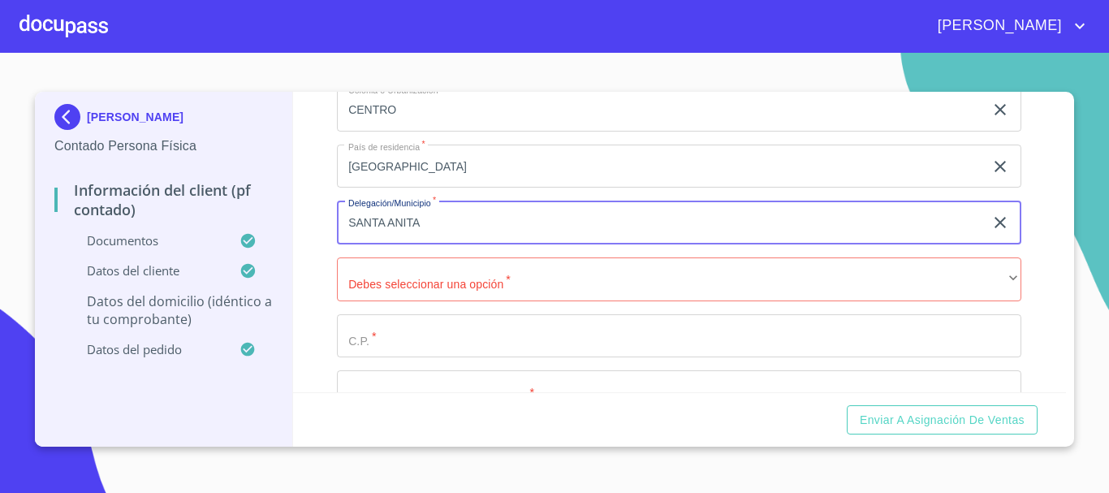
drag, startPoint x: 484, startPoint y: 243, endPoint x: 0, endPoint y: 228, distance: 484.0
click at [0, 228] on section "[PERSON_NAME] Contado Persona Física Información del Client (PF contado) Docume…" at bounding box center [554, 273] width 1109 height 440
type input "TLAJOMULCO"
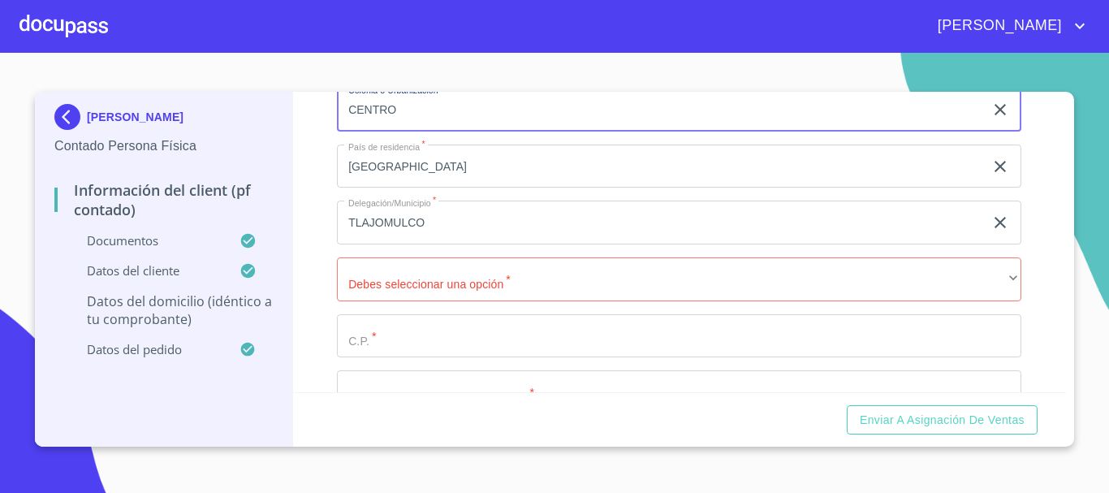
drag, startPoint x: 437, startPoint y: 132, endPoint x: 14, endPoint y: 133, distance: 423.7
click at [14, 133] on section "[PERSON_NAME] Contado Persona Física Información del Client (PF contado) Docume…" at bounding box center [554, 273] width 1109 height 440
type input "SANTA ANITA"
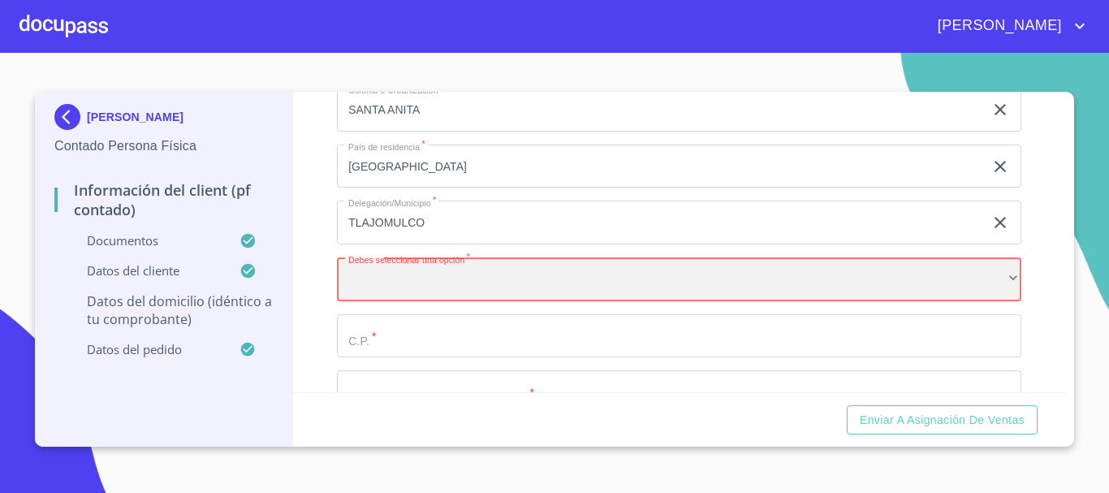
click at [385, 301] on div "​" at bounding box center [679, 279] width 684 height 44
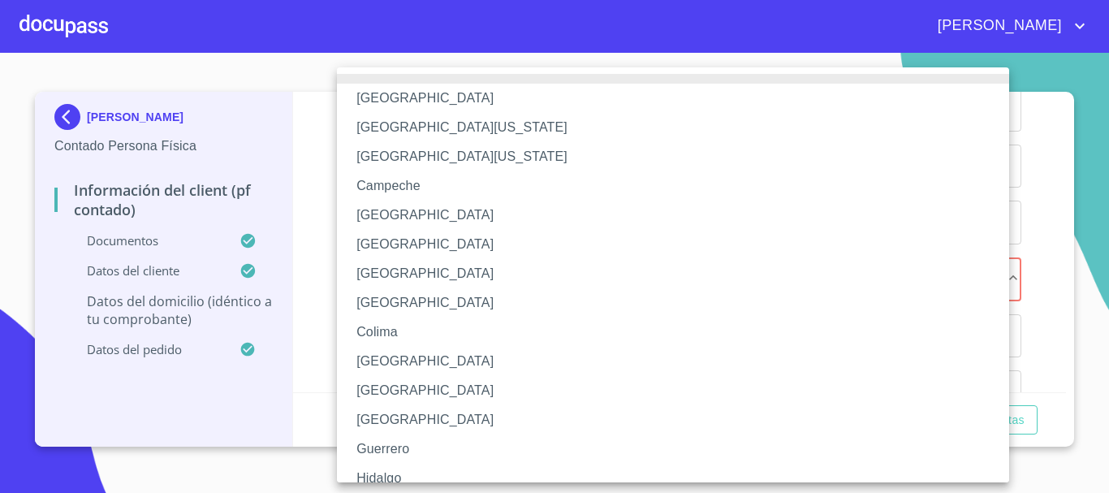
scroll to position [233, 0]
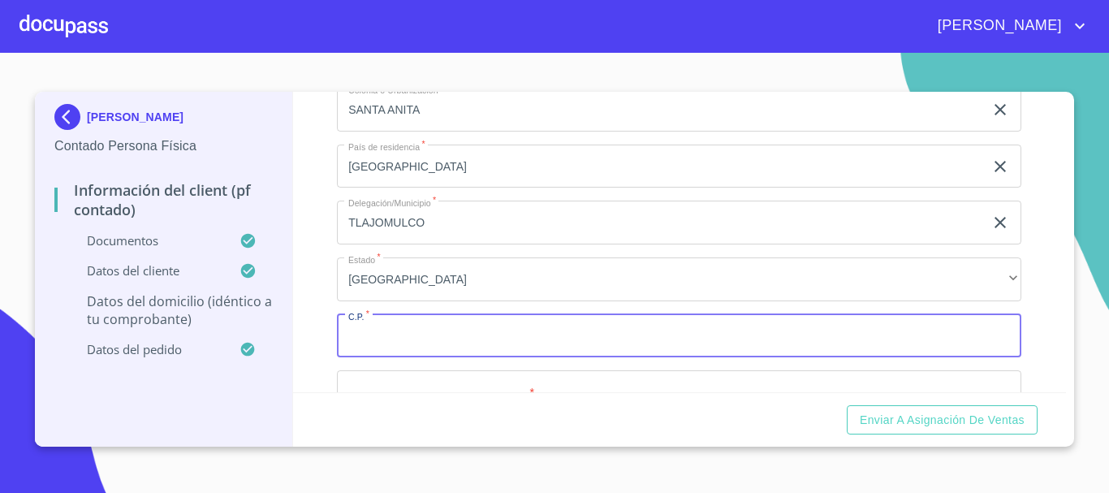
click at [394, 351] on input "Documento de identificación.   *" at bounding box center [679, 336] width 684 height 44
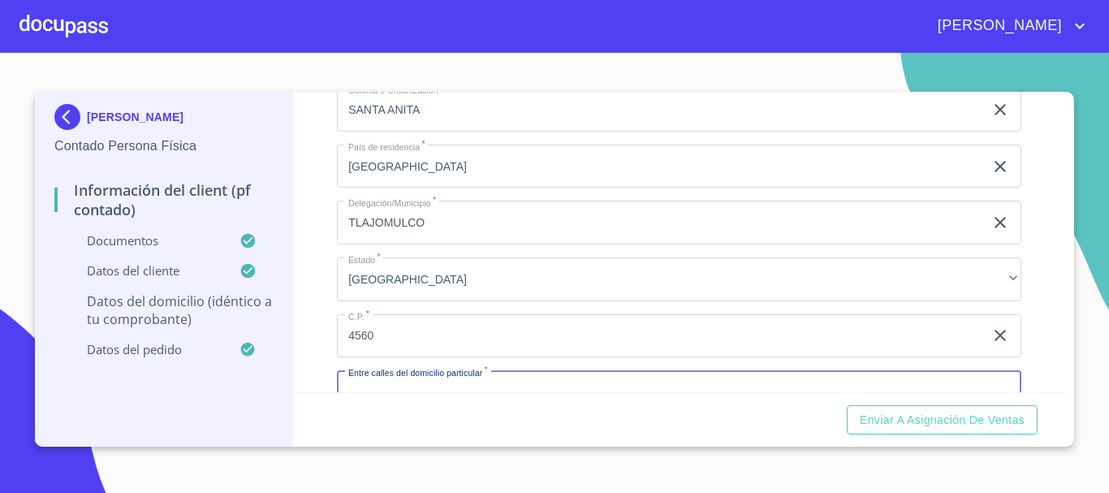
scroll to position [3558, 0]
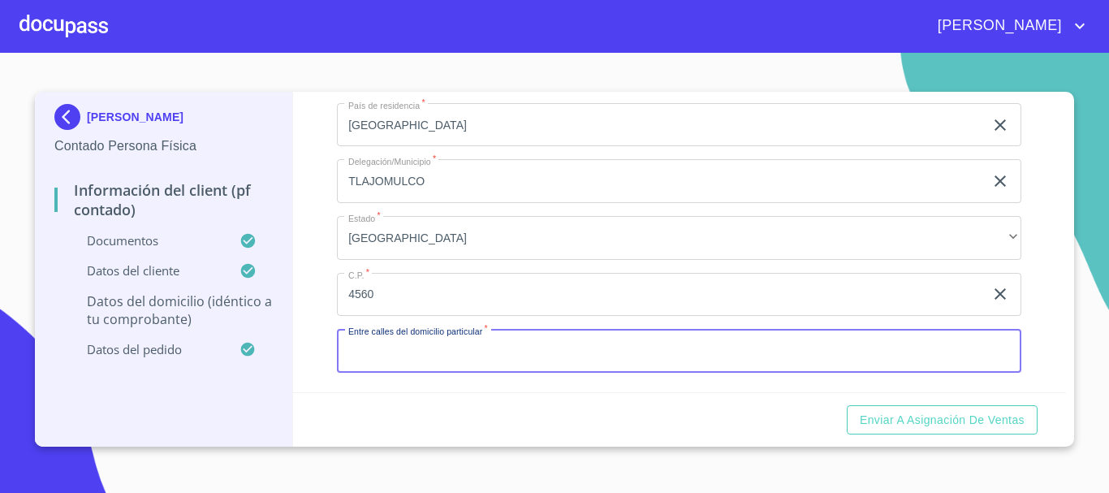
click at [518, 414] on div "Enviar a Asignación de Ventas" at bounding box center [679, 419] width 773 height 55
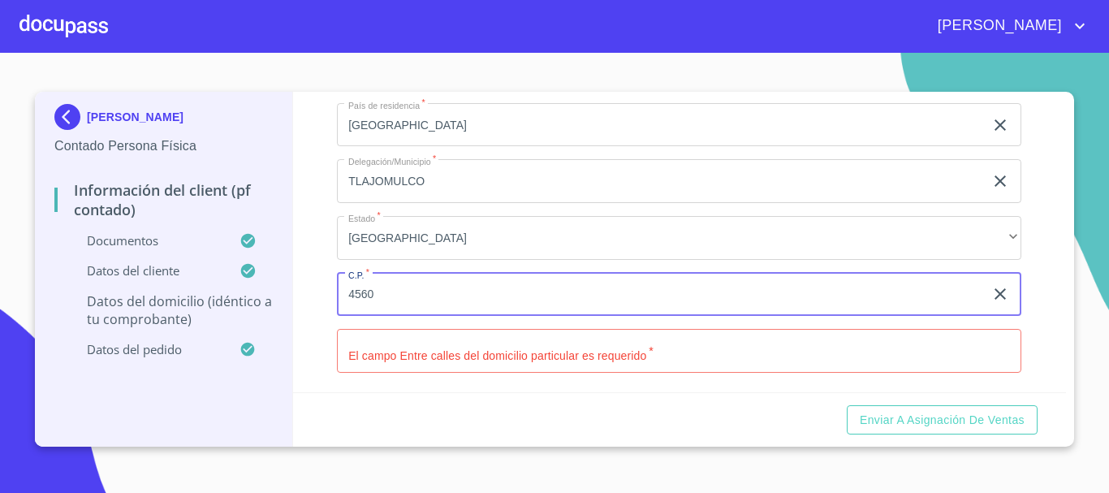
click at [410, 313] on input "4560" at bounding box center [660, 295] width 647 height 44
type input "45600"
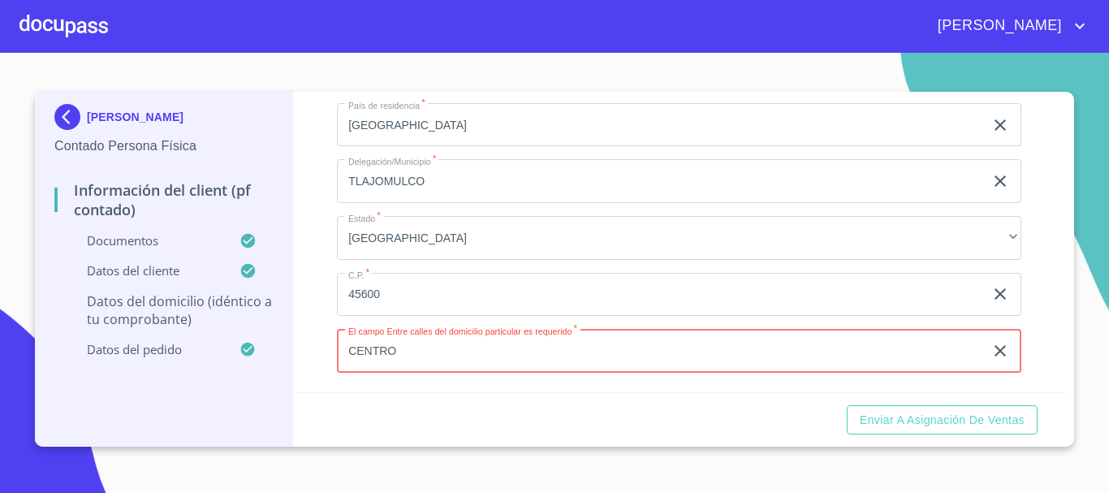
type input "CENTRO"
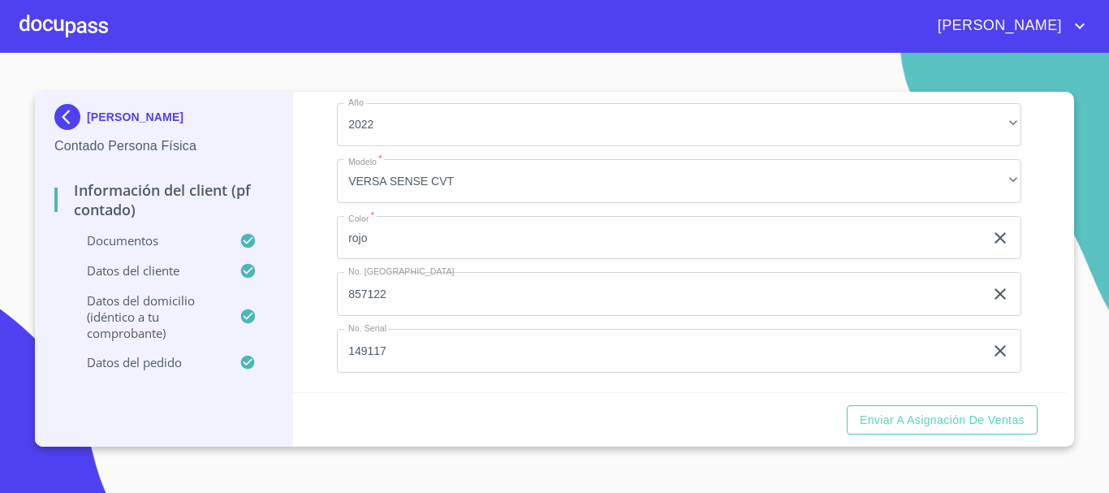
scroll to position [3982, 0]
click at [317, 311] on div "Información del Client (PF contado) Documentos Documento de identificación.   *…" at bounding box center [679, 242] width 773 height 300
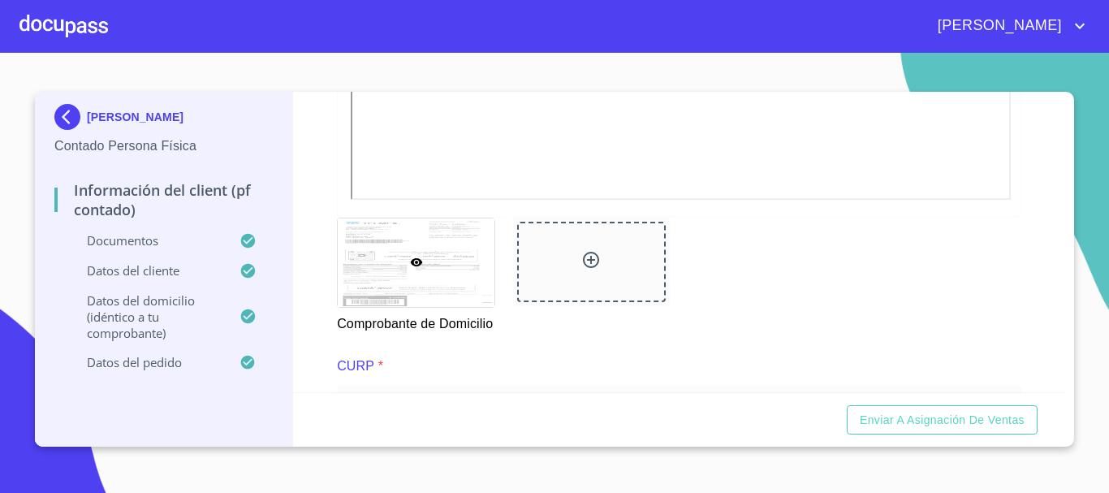
scroll to position [1623, 0]
